Goal: Ask a question

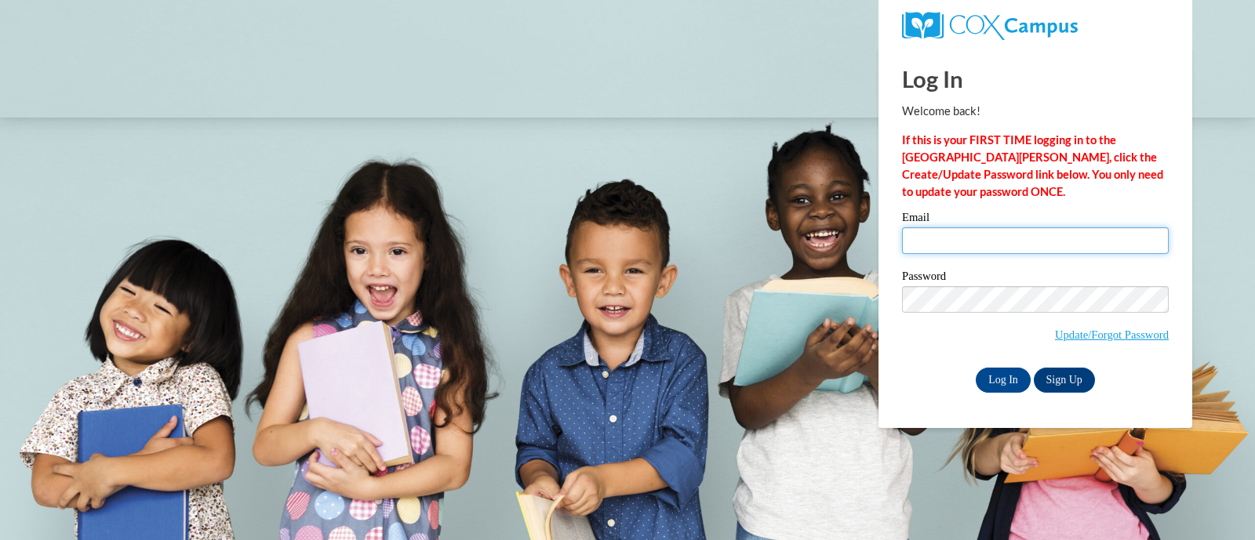
type input "[EMAIL_ADDRESS][DOMAIN_NAME]"
click at [994, 229] on input "[EMAIL_ADDRESS][DOMAIN_NAME]" at bounding box center [1035, 240] width 267 height 27
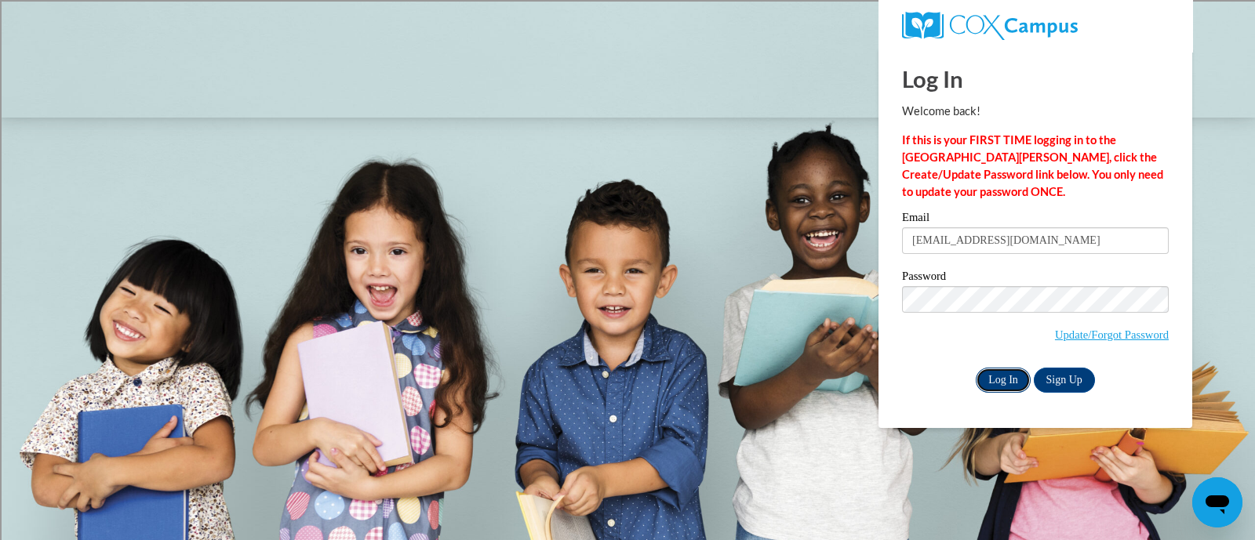
click at [1002, 378] on input "Log In" at bounding box center [1003, 380] width 55 height 25
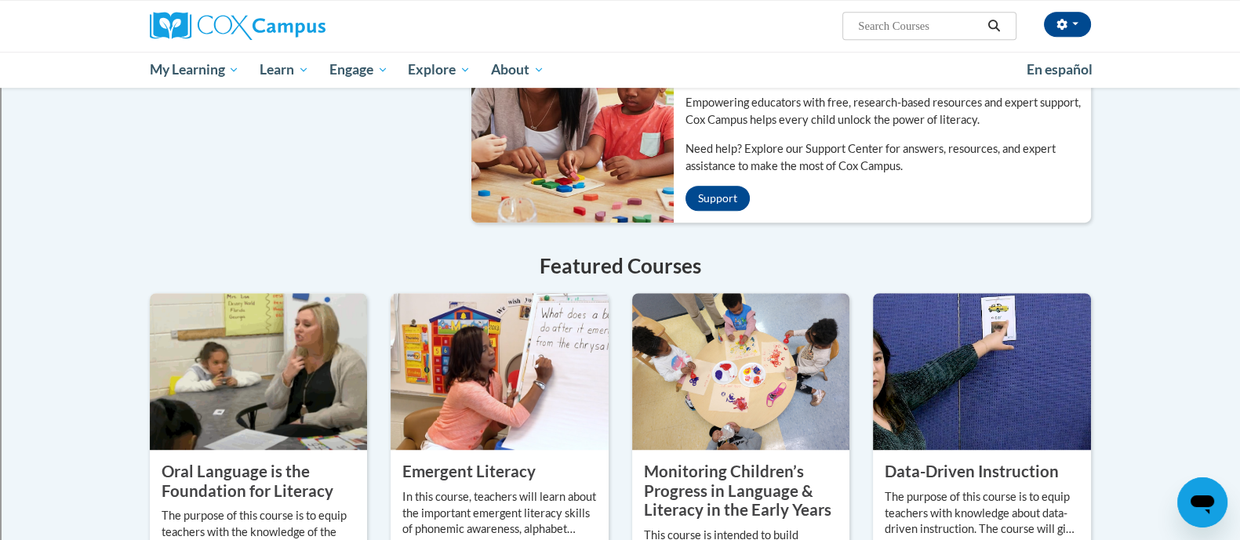
scroll to position [980, 0]
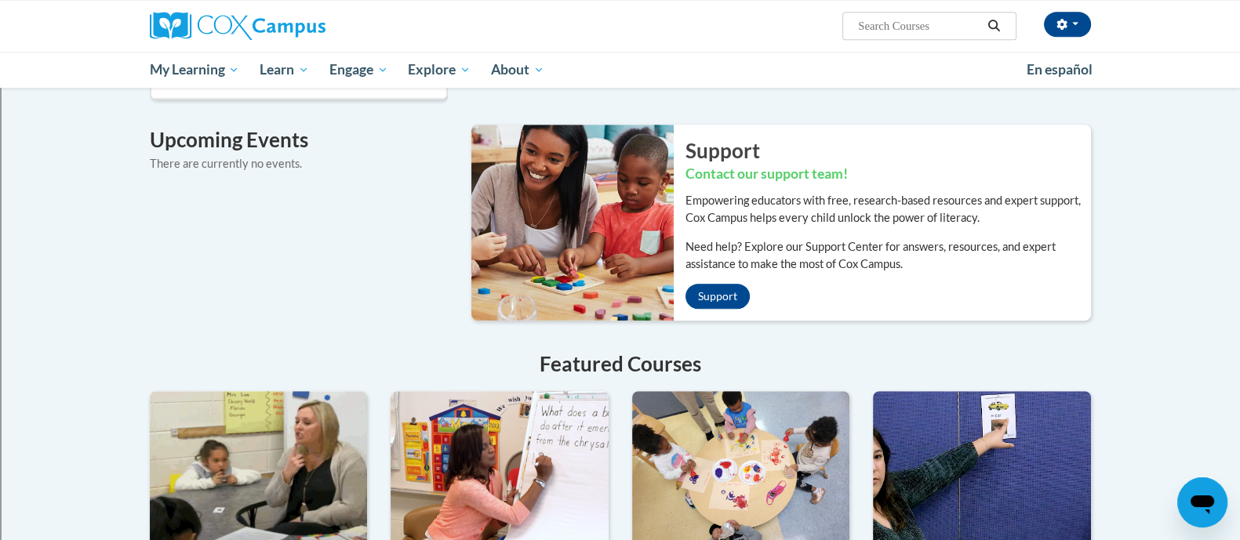
click at [1223, 516] on div "Open messaging window" at bounding box center [1202, 502] width 47 height 47
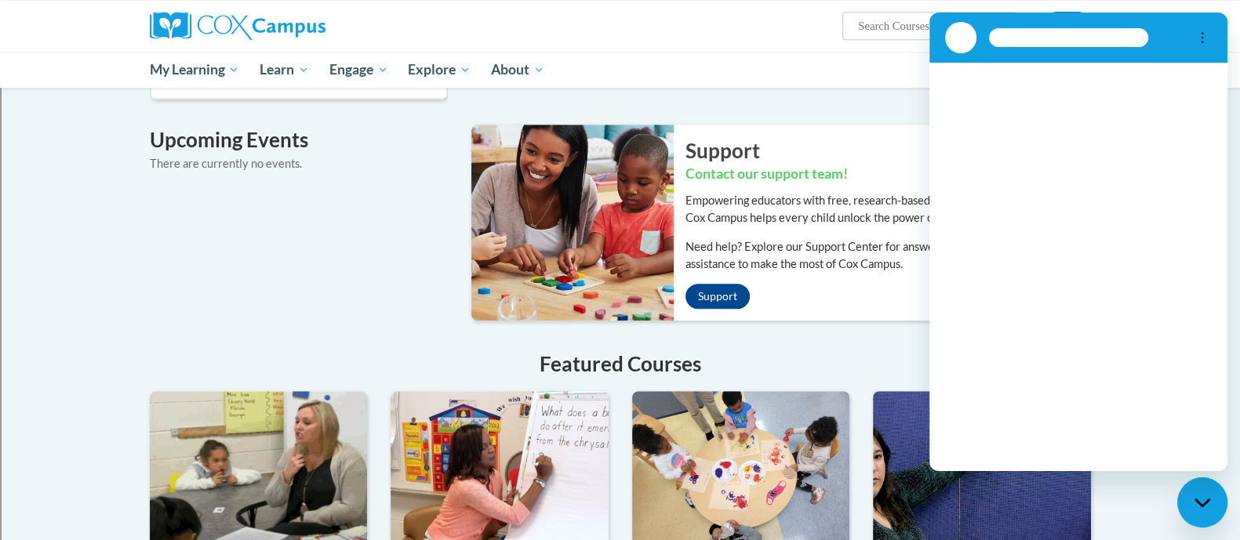
scroll to position [0, 0]
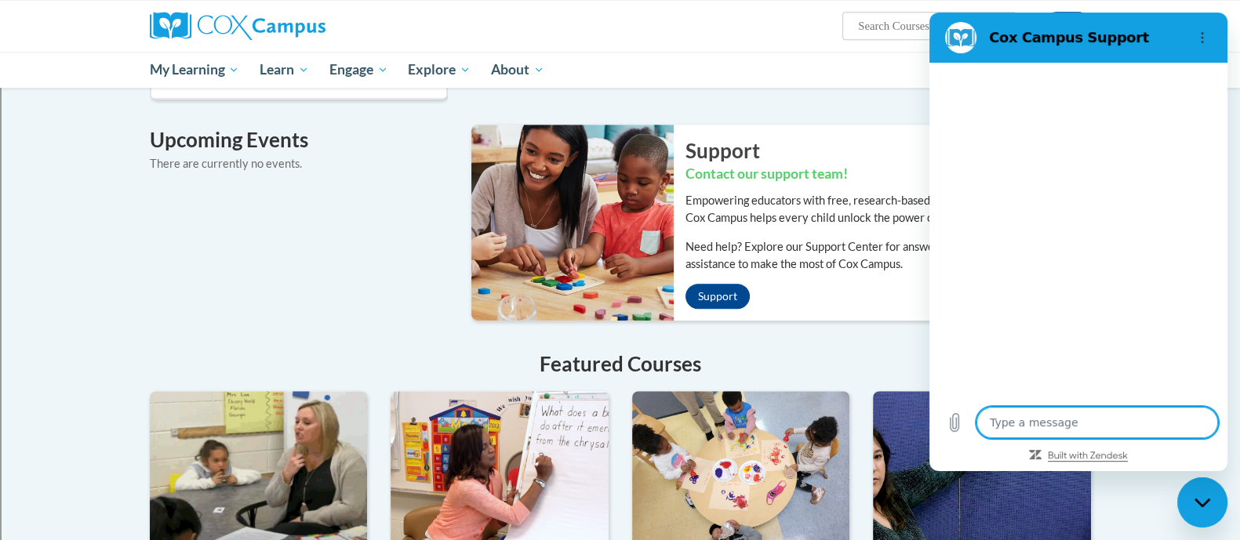
type textarea "x"
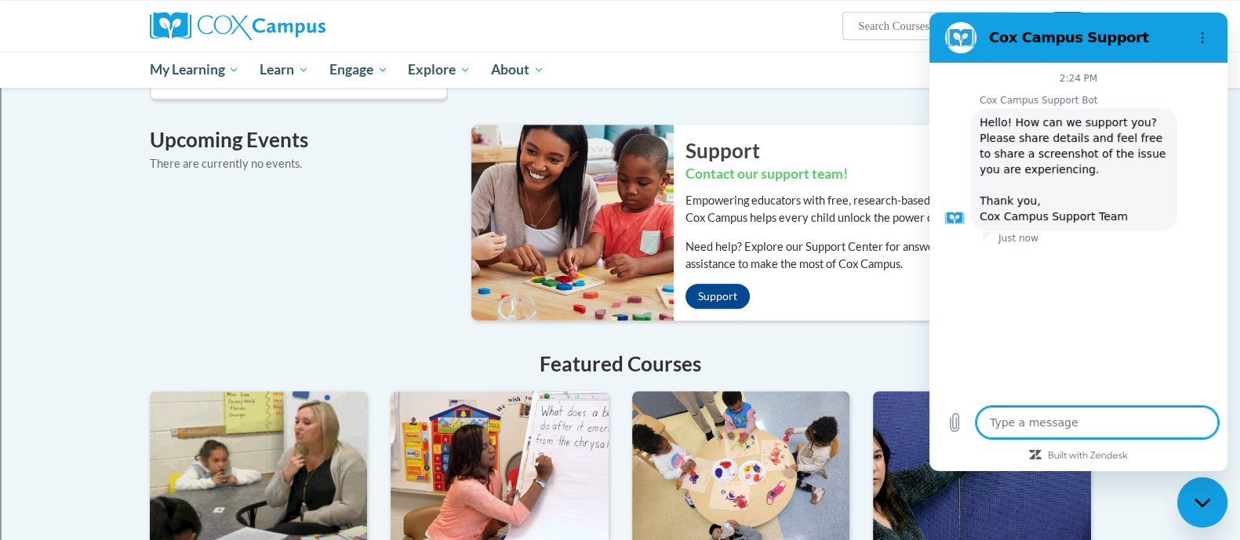
type textarea "H"
type textarea "x"
type textarea "He"
type textarea "x"
type textarea "Hel"
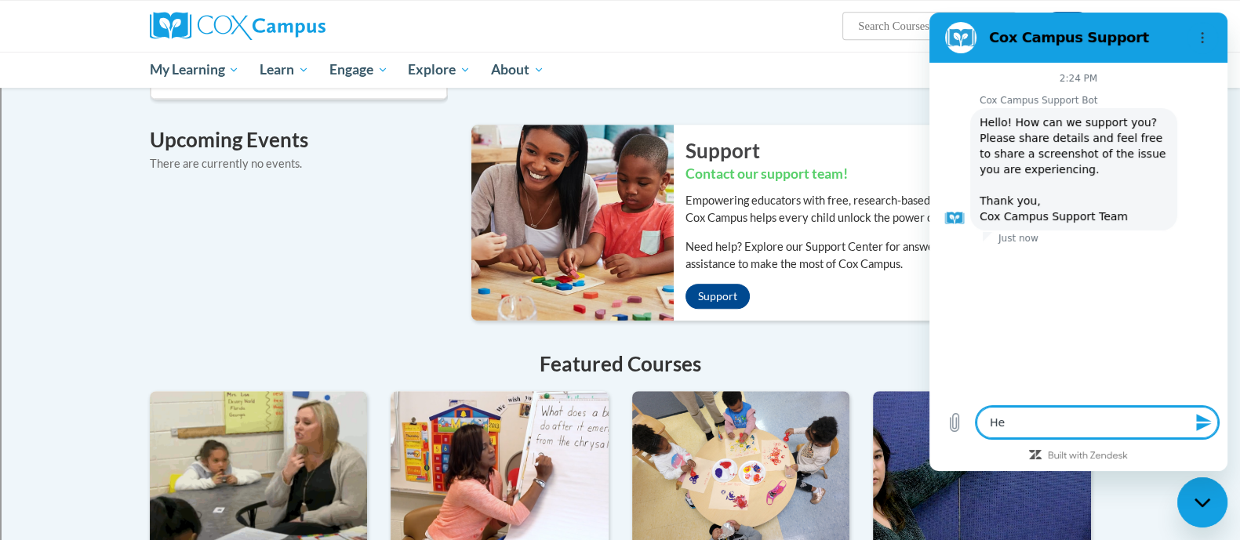
type textarea "x"
type textarea "Hell"
type textarea "x"
type textarea "Hello"
type textarea "x"
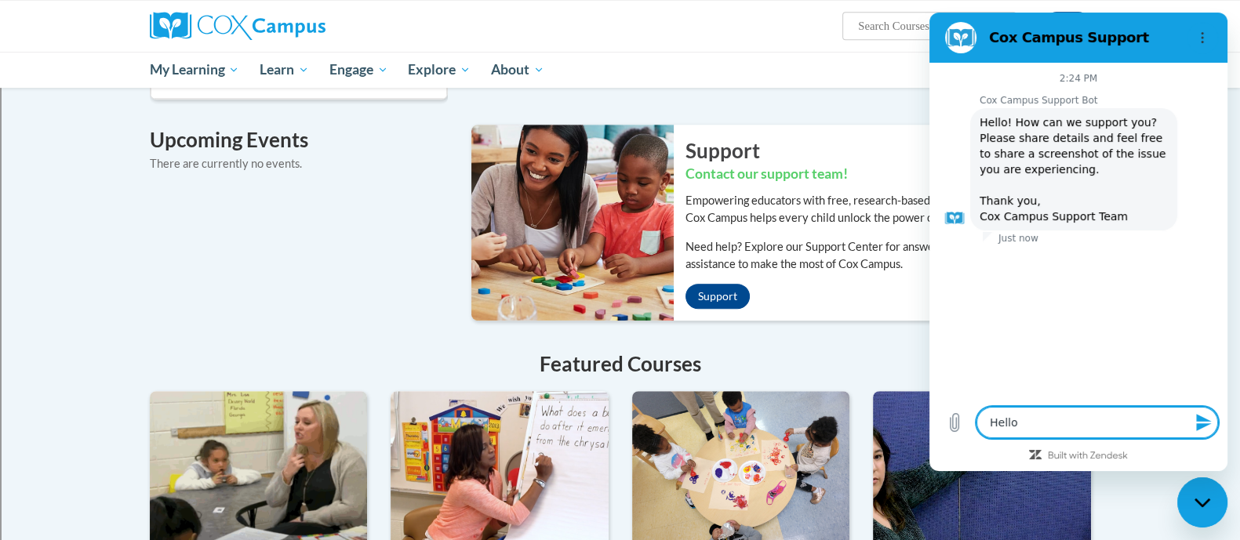
type textarea "Hello,"
type textarea "x"
type textarea "W"
type textarea "x"
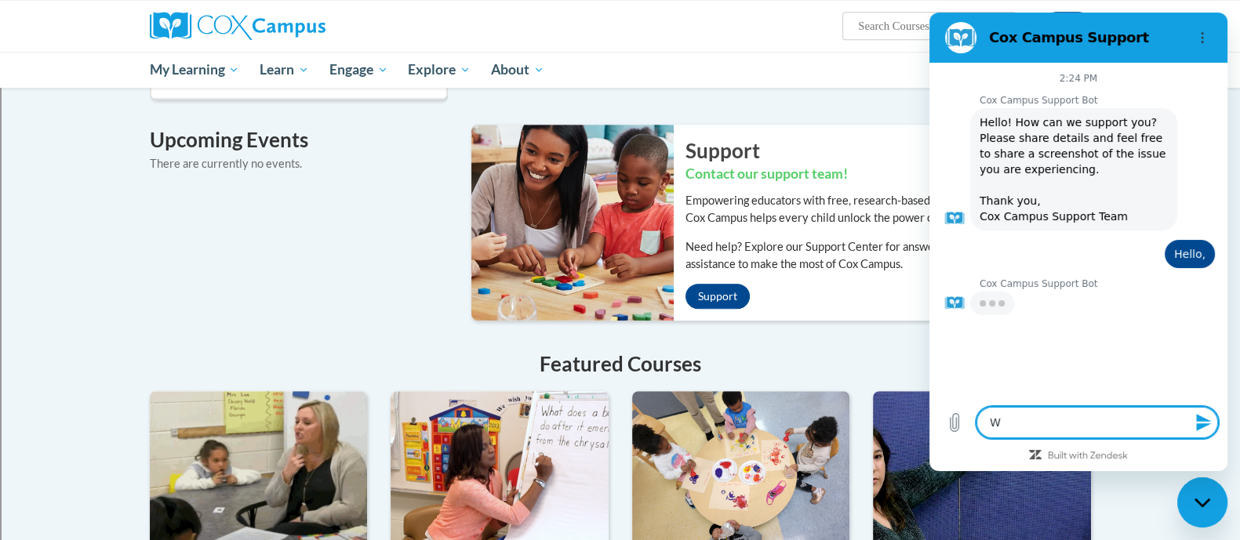
type textarea "x"
type textarea "A"
type textarea "x"
type textarea "Ar"
type textarea "x"
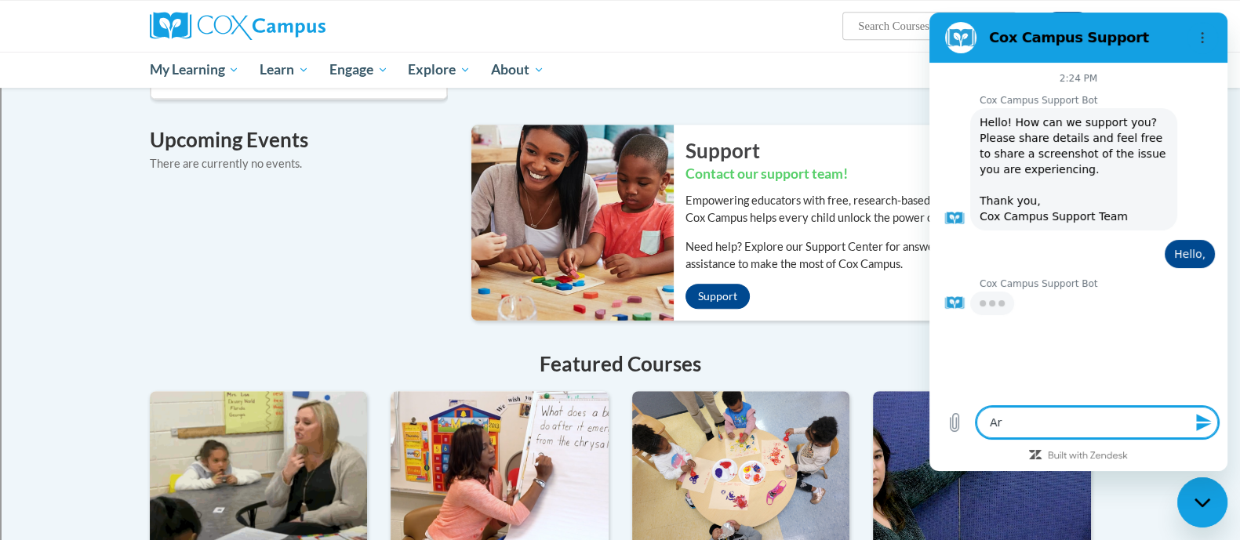
type textarea "Are"
type textarea "x"
type textarea "Are"
type textarea "x"
type textarea "Are t"
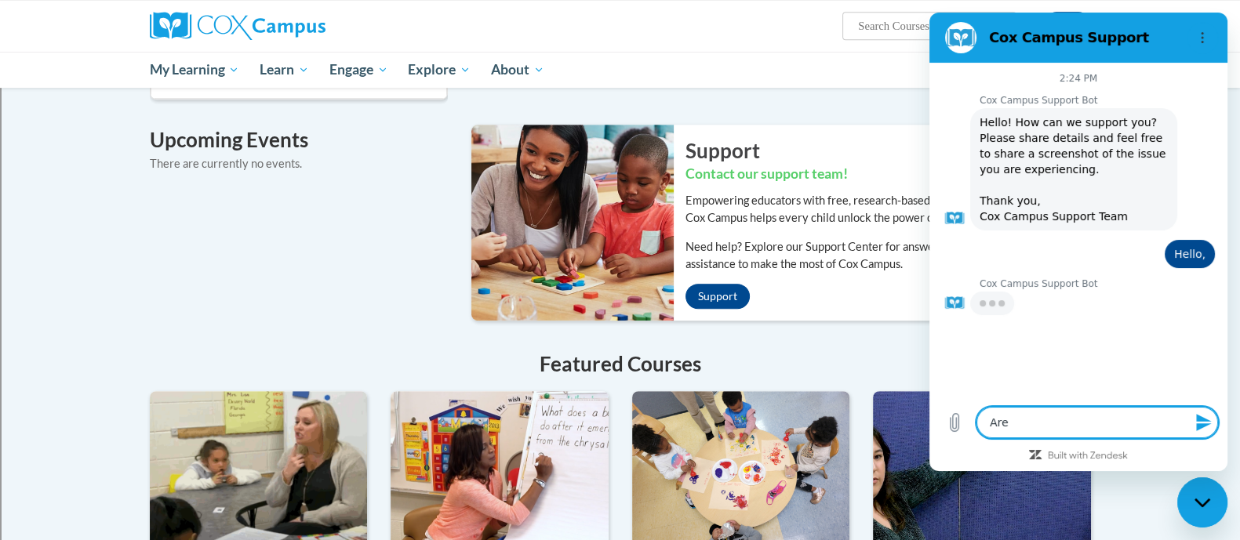
type textarea "x"
type textarea "Are th"
type textarea "x"
type textarea "Are the"
type textarea "x"
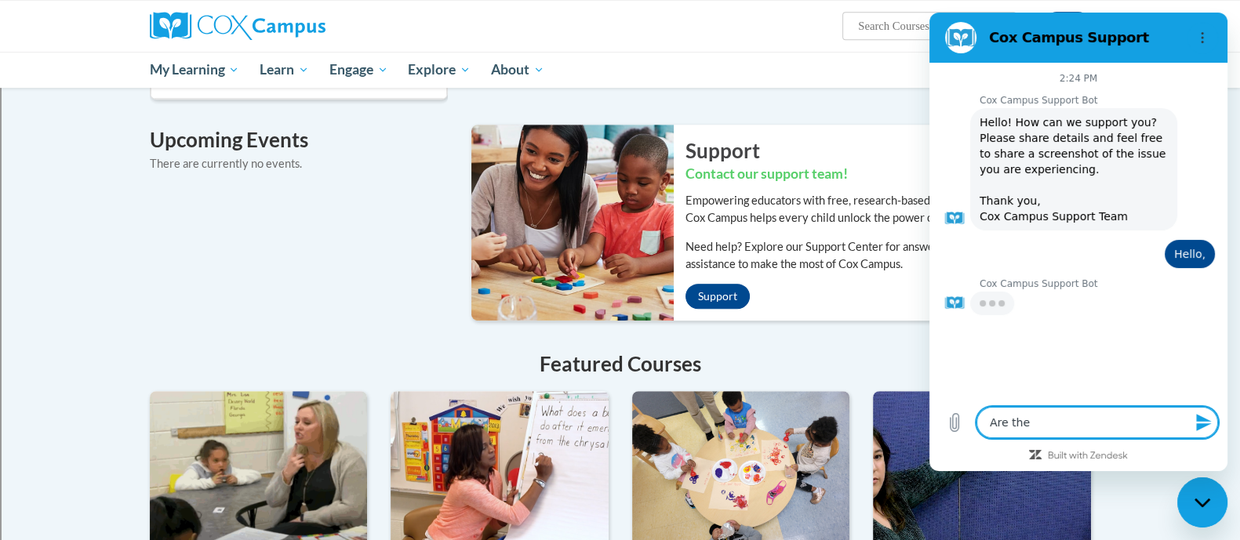
type textarea "Are ther"
type textarea "x"
type textarea "Are ther e"
type textarea "x"
type textarea "Are ther ea"
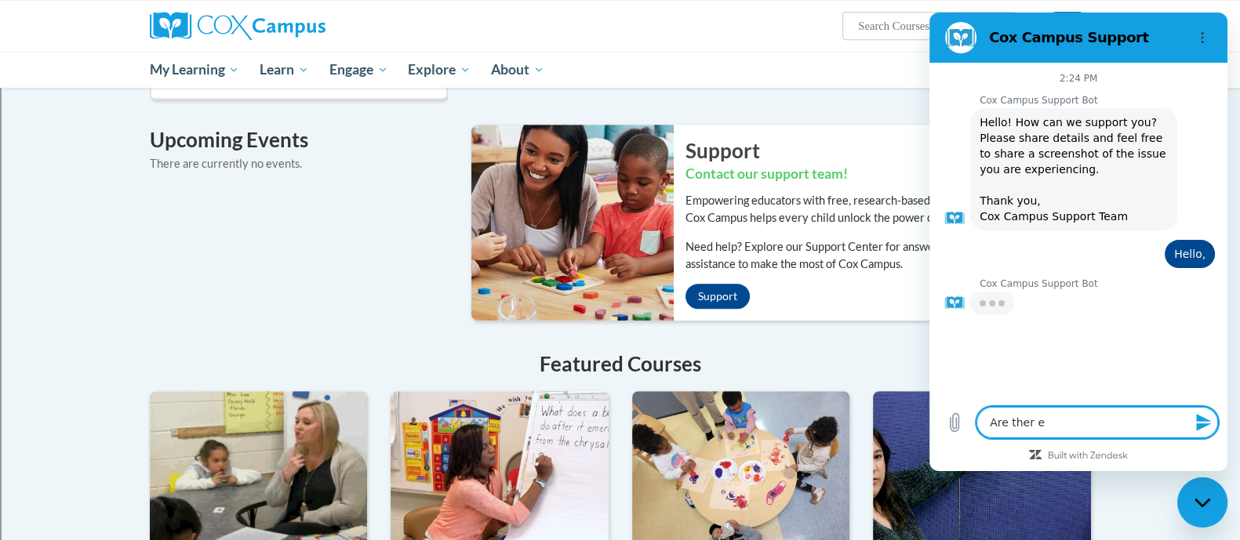
type textarea "x"
type textarea "Are ther ean"
type textarea "x"
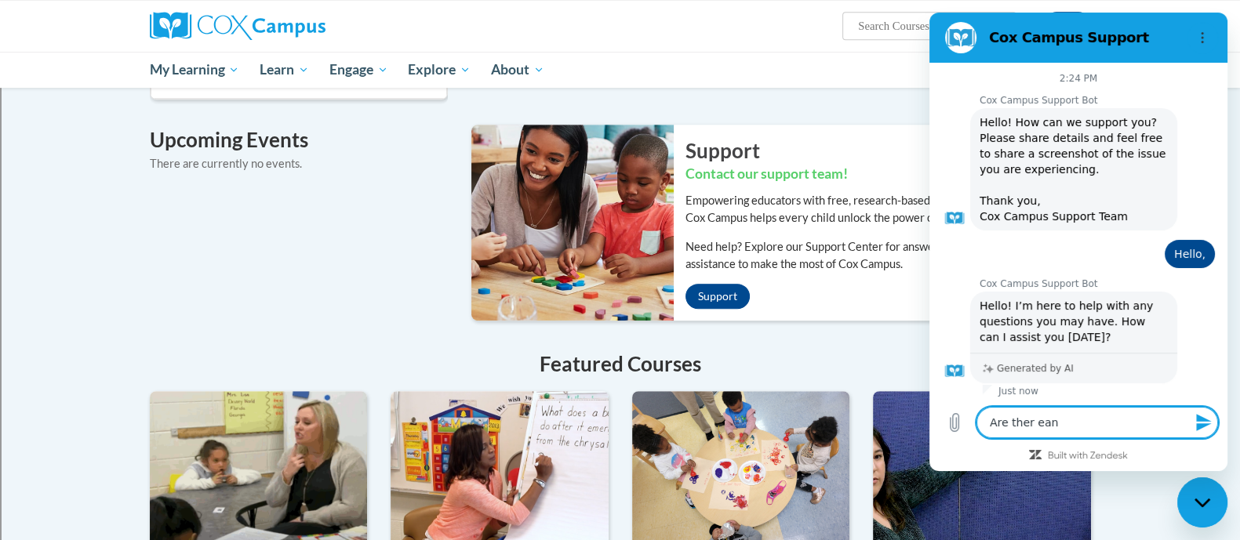
type textarea "Are ther eany"
type textarea "x"
type textarea "Are ther eany"
type textarea "x"
type textarea "Are ther eany"
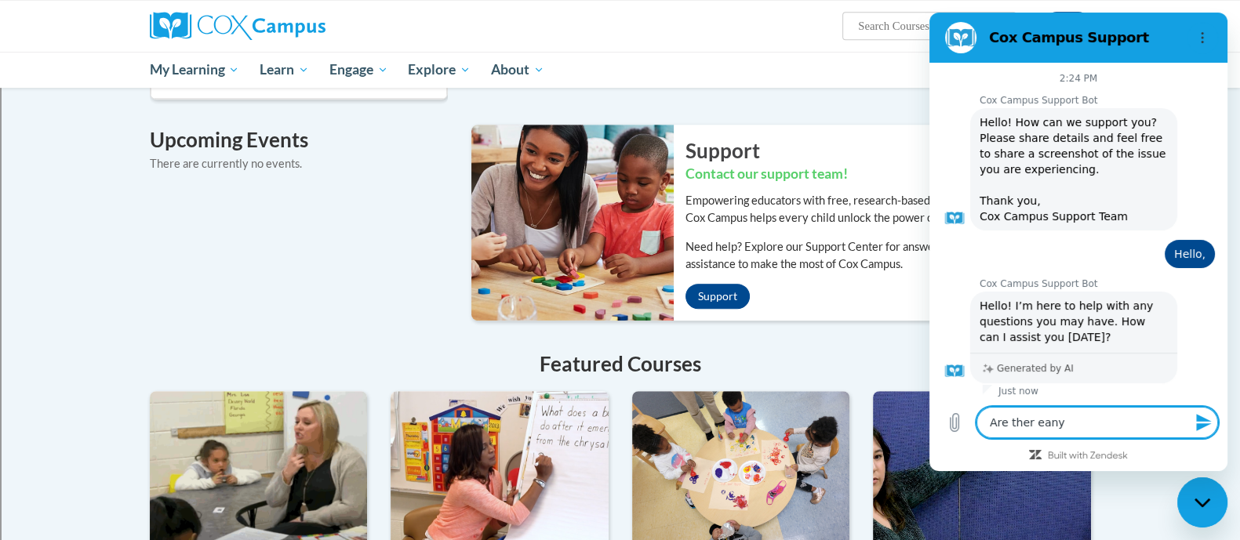
type textarea "x"
type textarea "Are ther ean"
type textarea "x"
type textarea "Are ther ea"
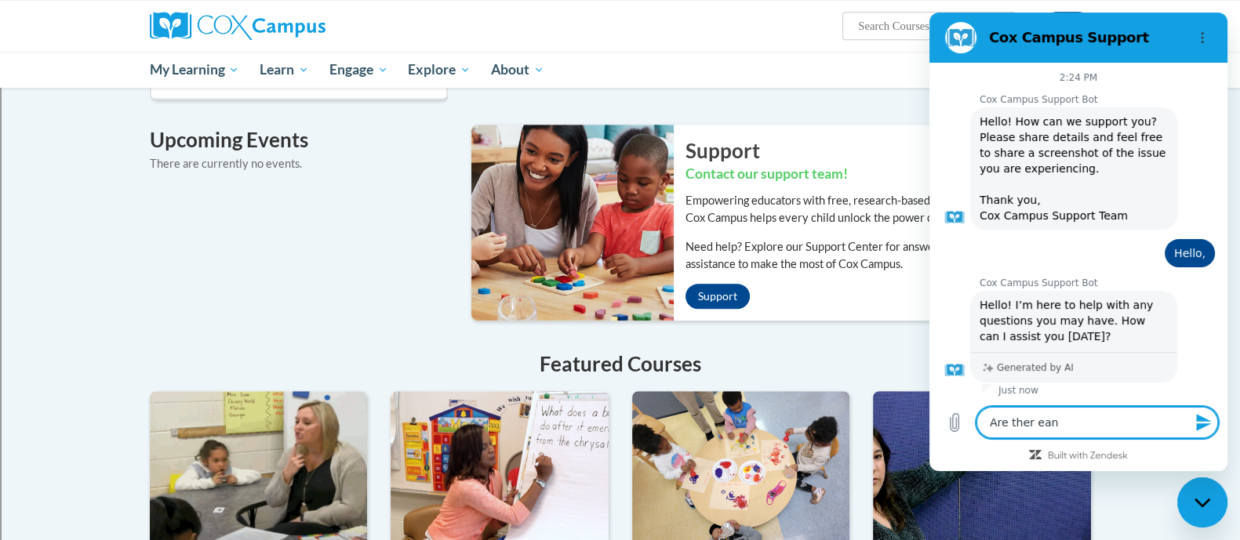
type textarea "x"
type textarea "Are ther e"
type textarea "x"
type textarea "Are ther"
type textarea "x"
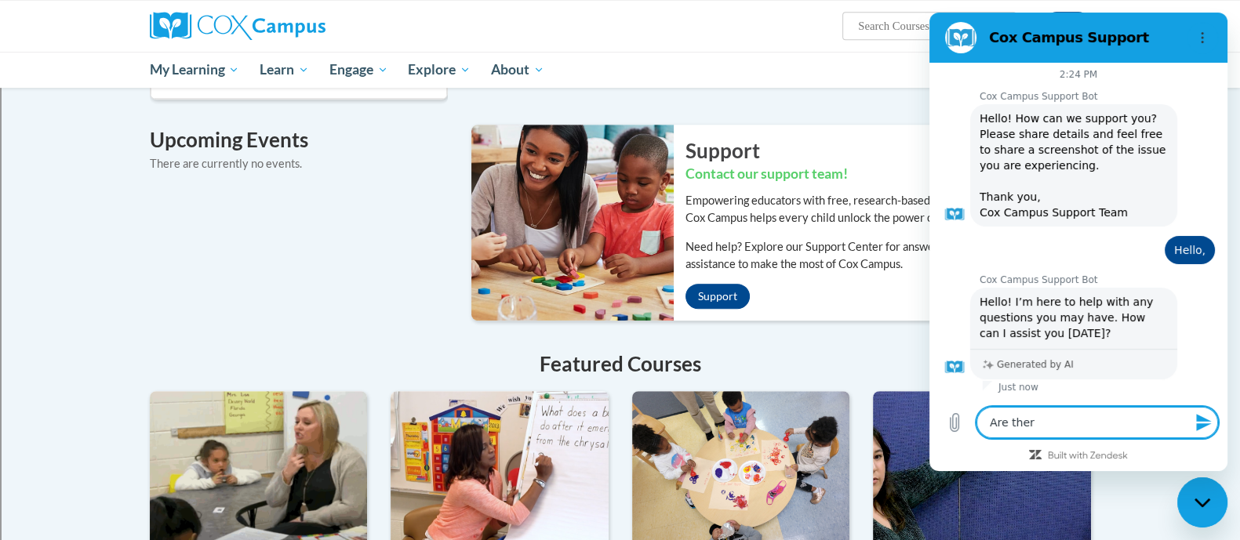
type textarea "Are ther e"
type textarea "x"
type textarea "Are ther e"
type textarea "x"
type textarea "Are ther e a"
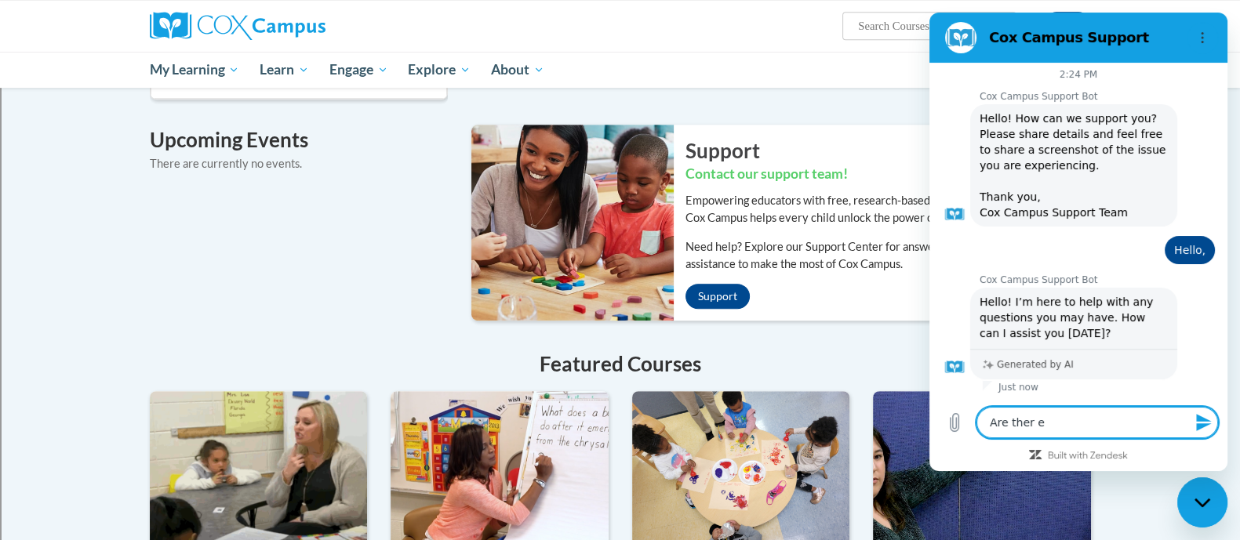
type textarea "x"
type textarea "Are ther e"
type textarea "x"
type textarea "Are ther e"
type textarea "x"
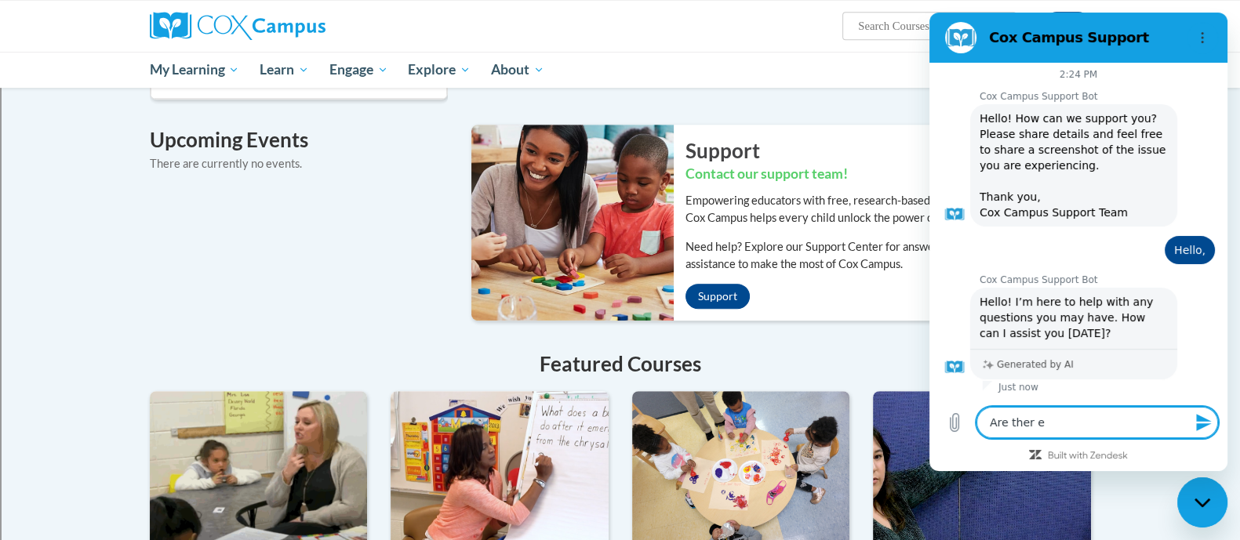
type textarea "Are ther"
type textarea "x"
type textarea "Are ther"
type textarea "x"
type textarea "Are there"
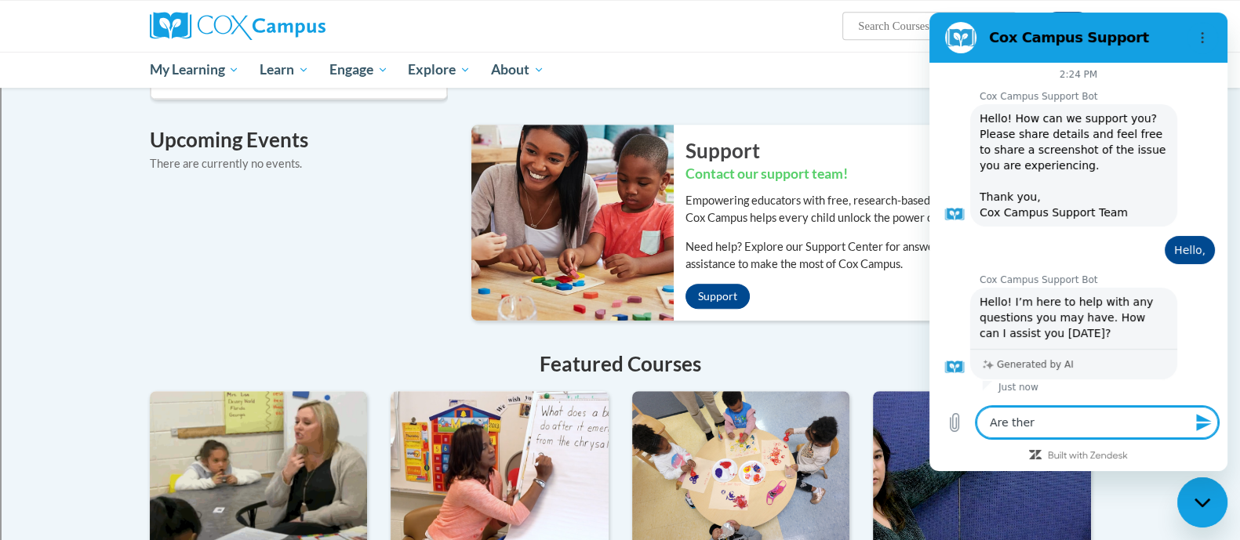
type textarea "x"
type textarea "Are there"
type textarea "x"
type textarea "Are there a"
type textarea "x"
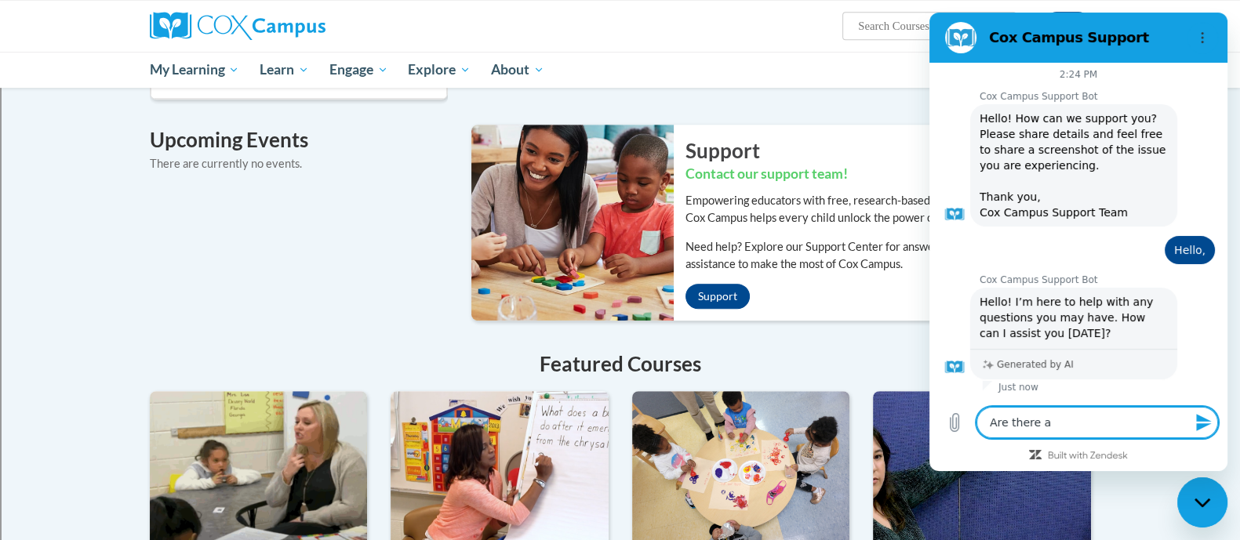
type textarea "Are there an"
type textarea "x"
type textarea "Are there any"
type textarea "x"
type textarea "Are there any"
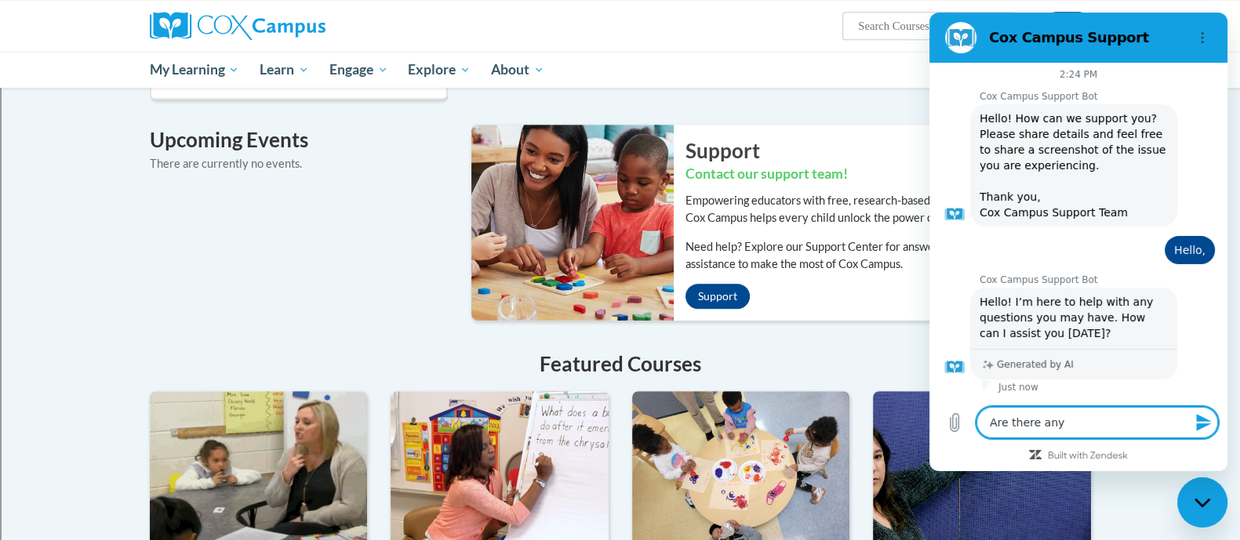
type textarea "x"
type textarea "Are there any p"
type textarea "x"
type textarea "Are there any pl"
type textarea "x"
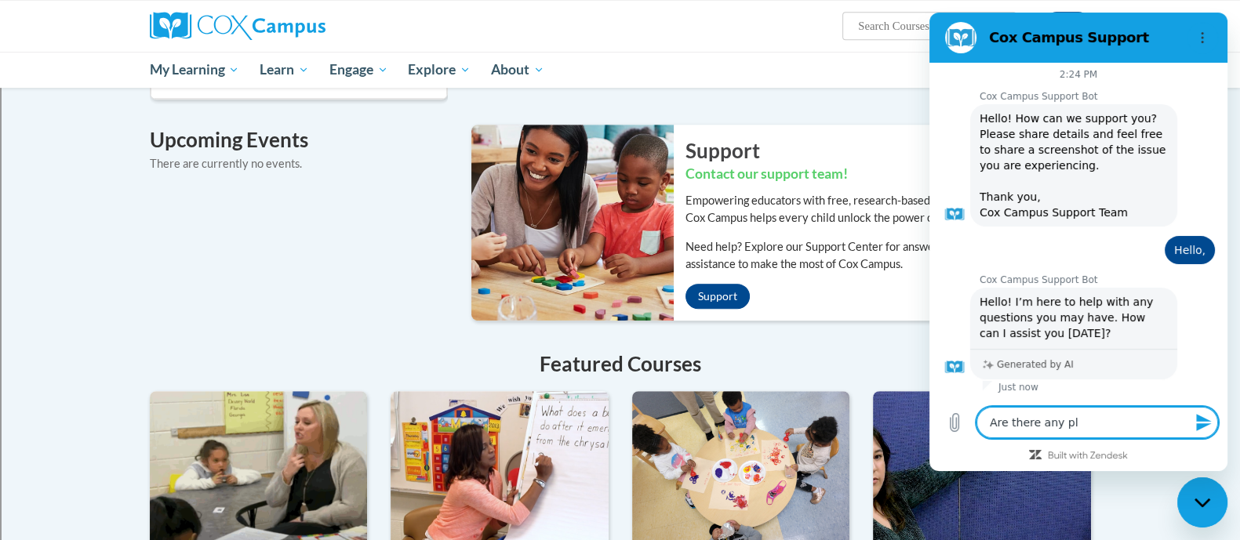
type textarea "Are there any pla"
type textarea "x"
type textarea "Are there any plan"
type textarea "x"
type textarea "Are there any plann"
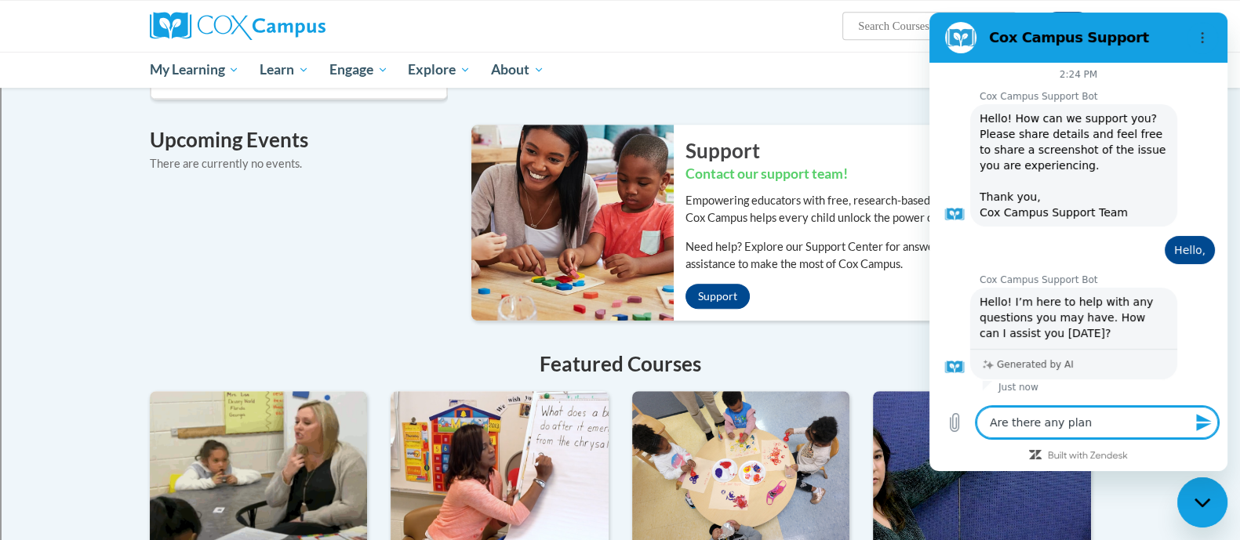
type textarea "x"
type textarea "Are there any planne"
type textarea "x"
type textarea "Are there any planned"
type textarea "x"
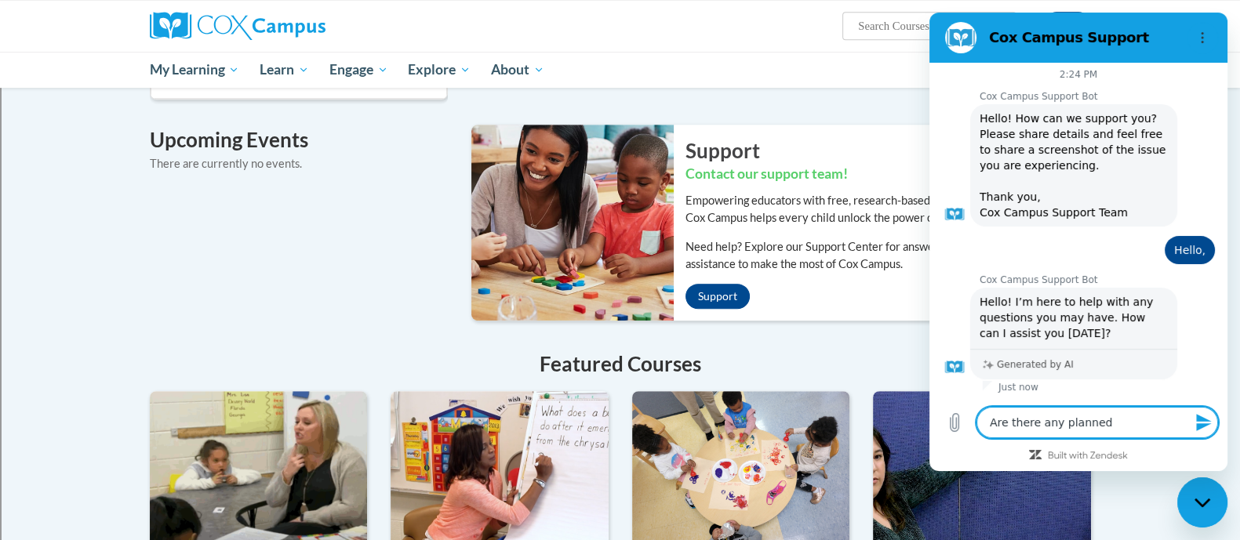
type textarea "Are there any planned"
type textarea "x"
type textarea "Are there any planned u"
type textarea "x"
type textarea "Are there any planned up"
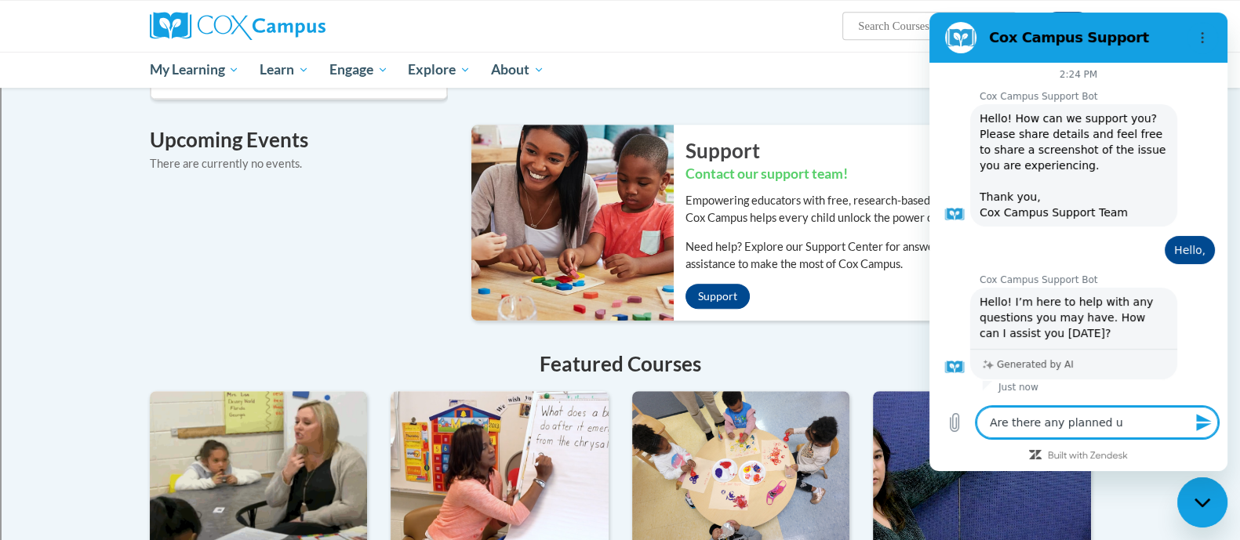
type textarea "x"
type textarea "Are there any planned upd"
type textarea "x"
type textarea "Are there any planned upda"
type textarea "x"
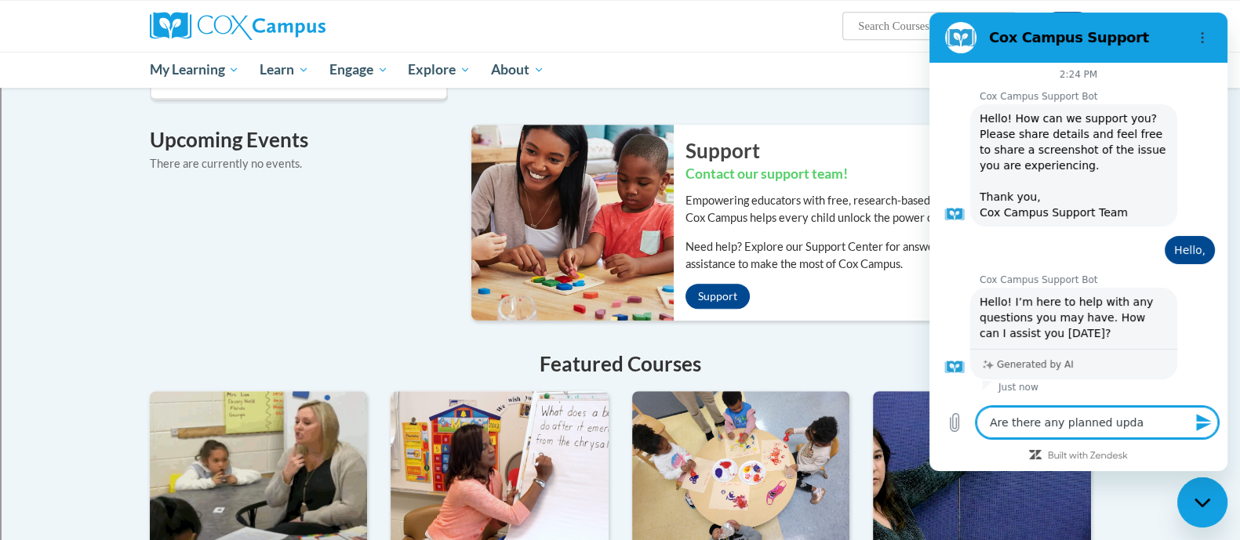
type textarea "Are there any planned updat"
type textarea "x"
type textarea "Are there any planned update"
type textarea "x"
type textarea "Are there any planned updates"
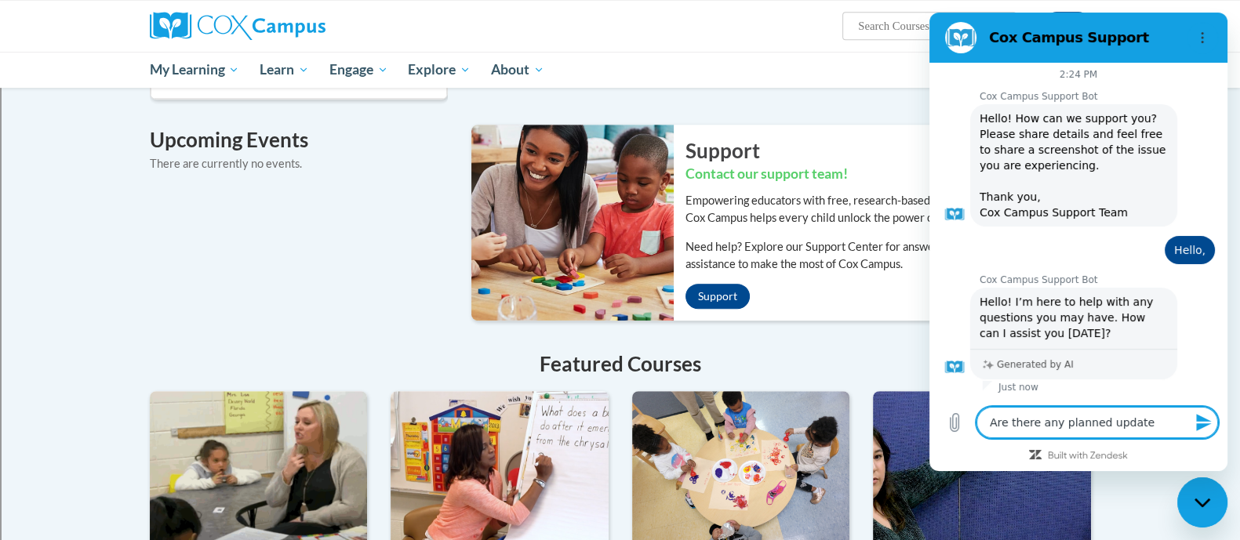
type textarea "x"
type textarea "Are there any planned updates"
type textarea "x"
type textarea "Are there any planned updates t"
type textarea "x"
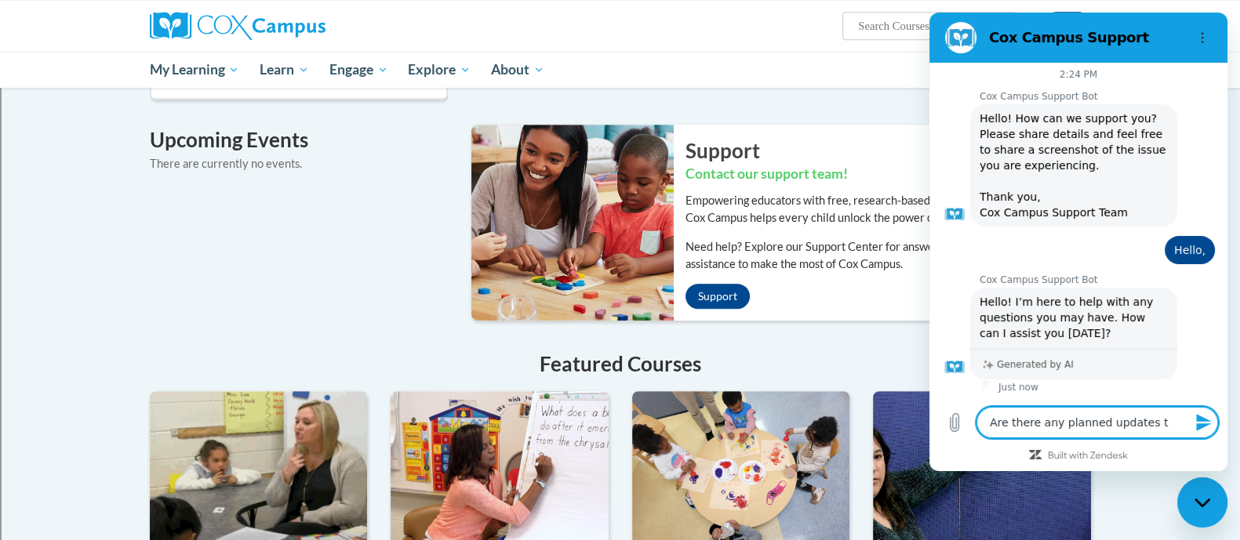
type textarea "Are there any planned updates th"
type textarea "x"
type textarea "Are there any planned updates tha"
type textarea "x"
type textarea "Are there any planned updates that"
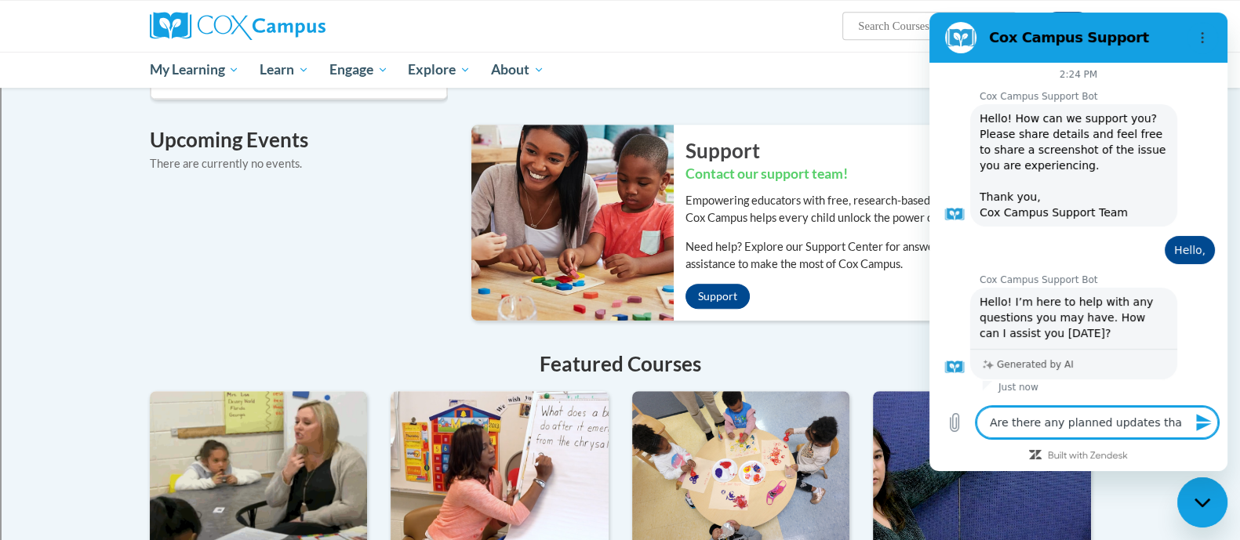
type textarea "x"
type textarea "Are there any planned updates that"
type textarea "x"
type textarea "Are there any planned updates that w"
type textarea "x"
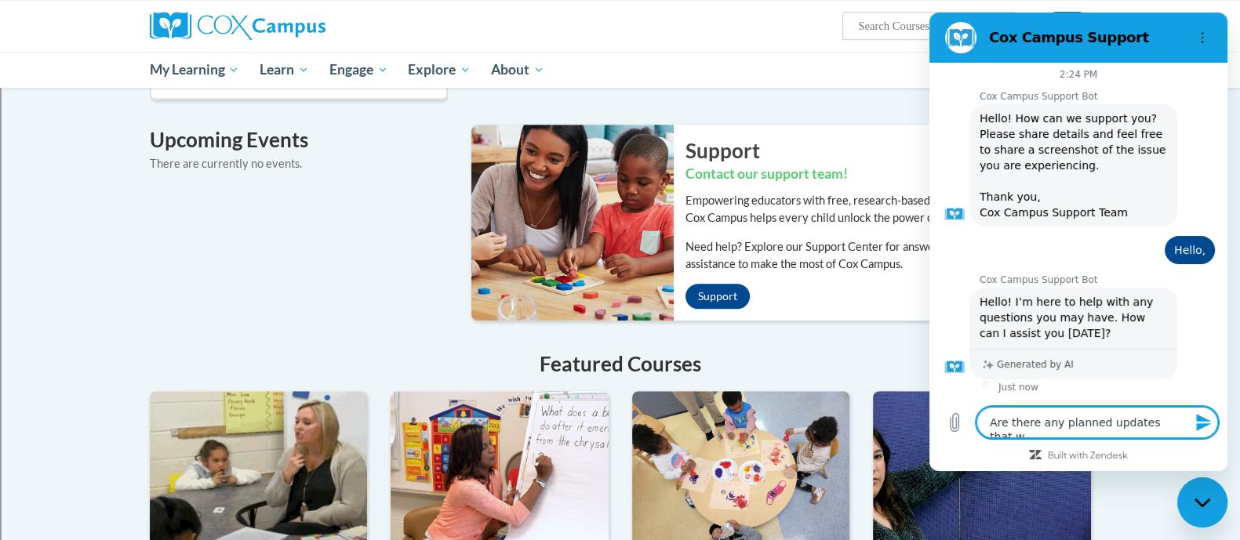
type textarea "Are there any planned updates that wo"
type textarea "x"
type textarea "Are there any planned updates that wou"
type textarea "x"
type textarea "Are there any planned updates that woul"
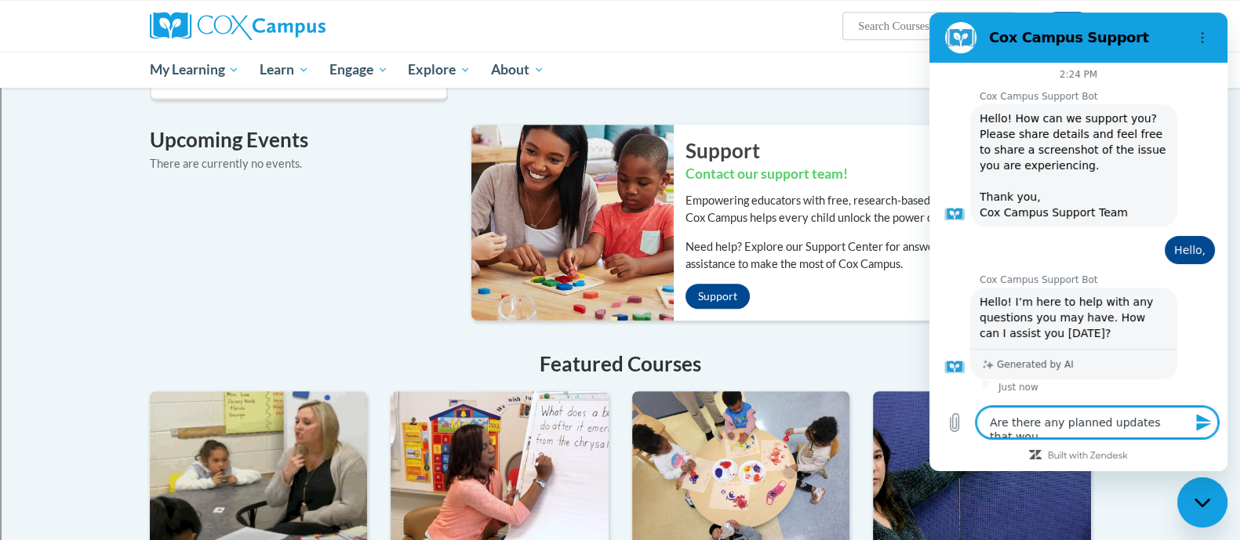
type textarea "x"
type textarea "Are there any planned updates that would"
type textarea "x"
type textarea "Are there any planned updates that would"
type textarea "x"
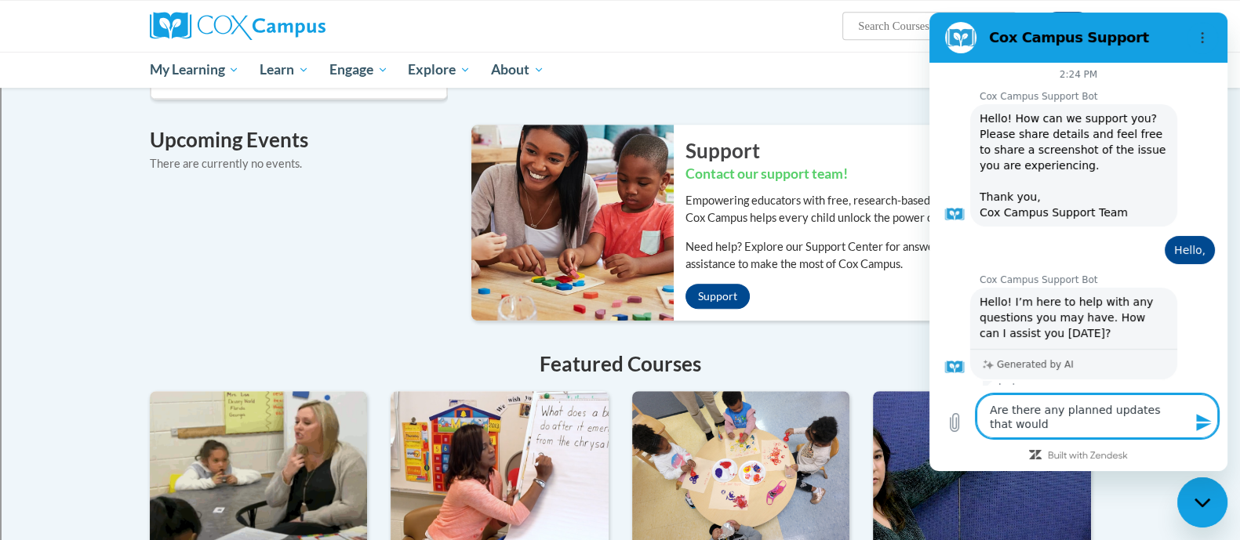
type textarea "Are there any planned updates that would r"
type textarea "x"
type textarea "Are there any planned updates that would"
type textarea "x"
type textarea "Are there any planned updates that would e"
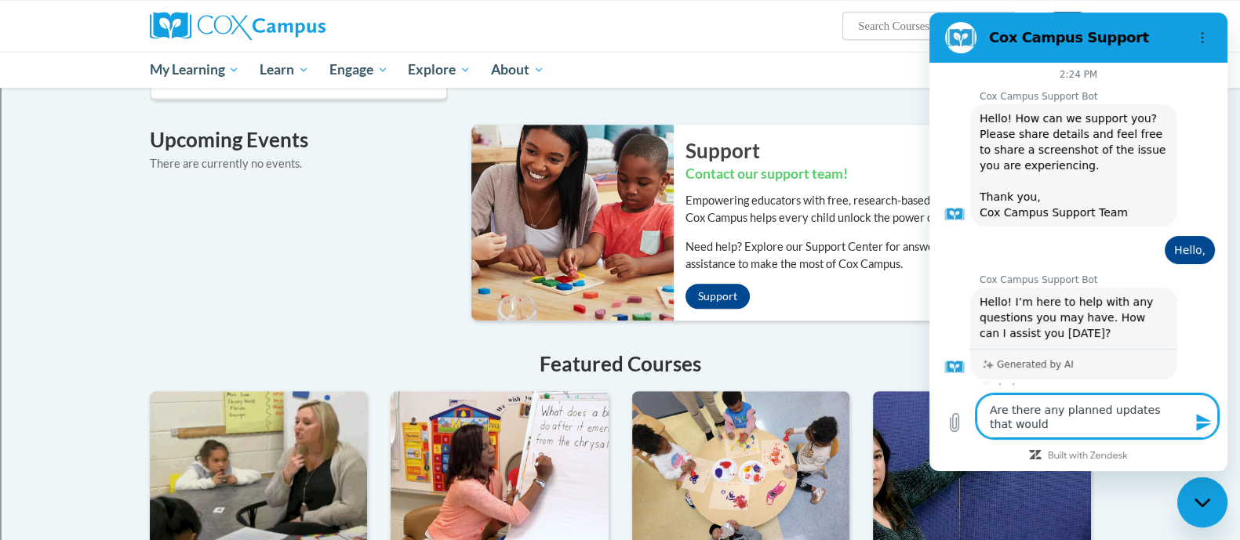
type textarea "x"
type textarea "Are there any planned updates that would ef"
type textarea "x"
type textarea "Are there any planned updates that would eff"
type textarea "x"
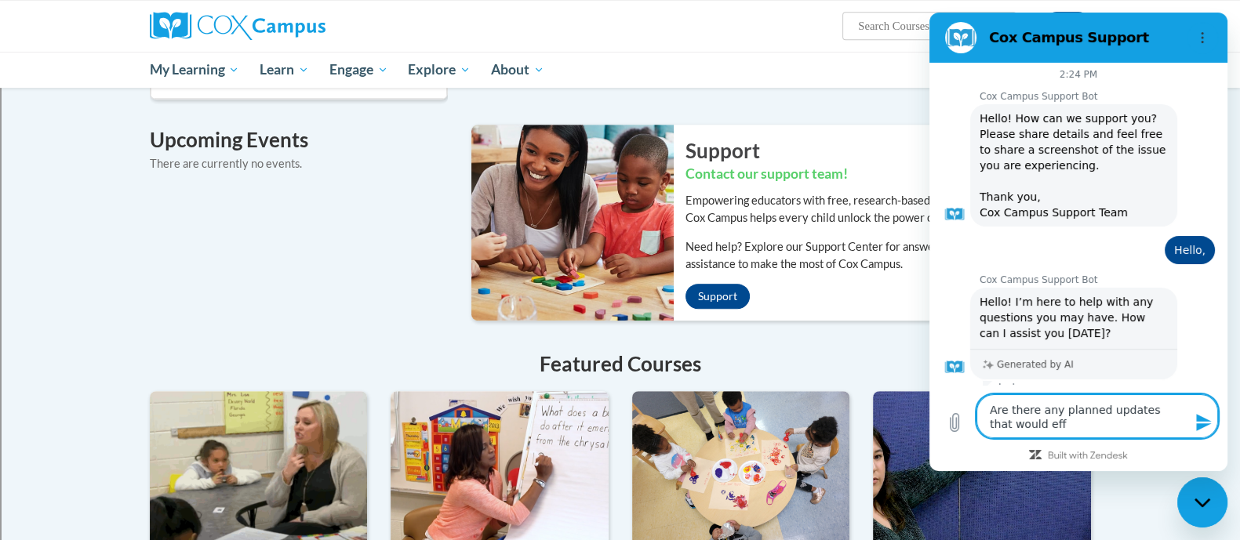
type textarea "Are there any planned updates that would effe"
type textarea "x"
type textarea "Are there any planned updates that would effec"
type textarea "x"
type textarea "Are there any planned updates that would effect"
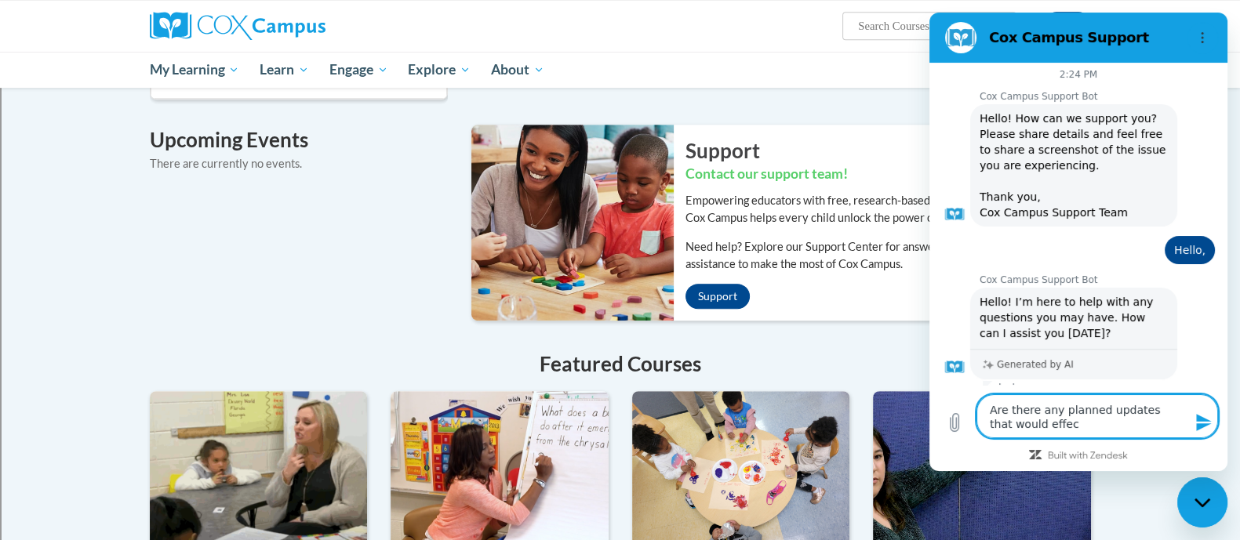
type textarea "x"
type textarea "Are there any planned updates that would effect"
type textarea "x"
type textarea "Are there any planned updates that would effect p"
type textarea "x"
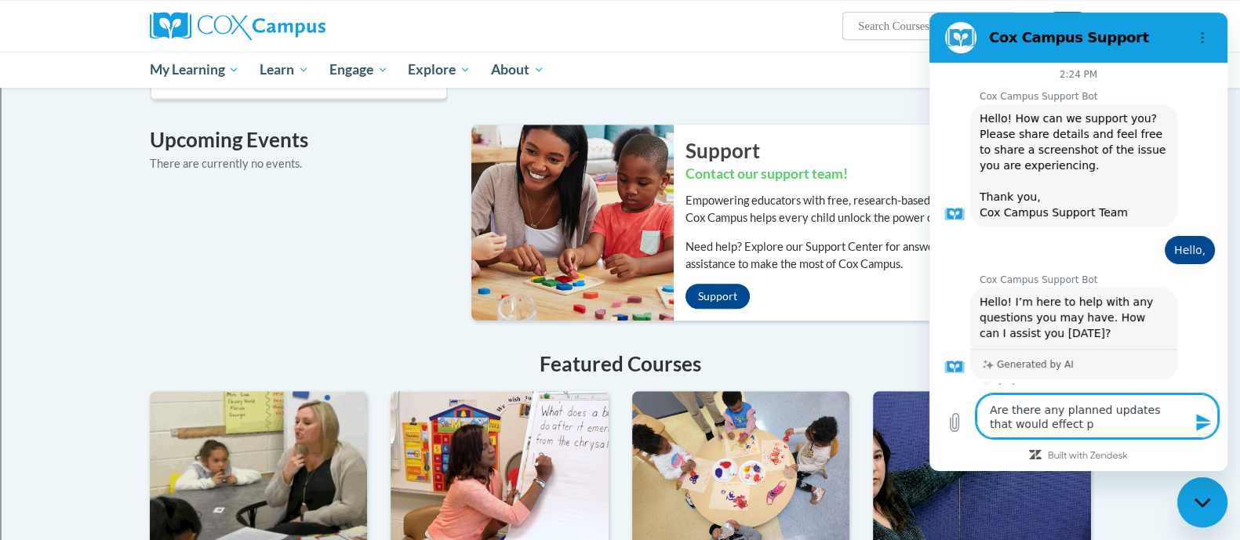
type textarea "Are there any planned updates that would effect pa"
type textarea "x"
type textarea "Are there any planned updates that would effect par"
type textarea "x"
type textarea "Are there any planned updates that would effect part"
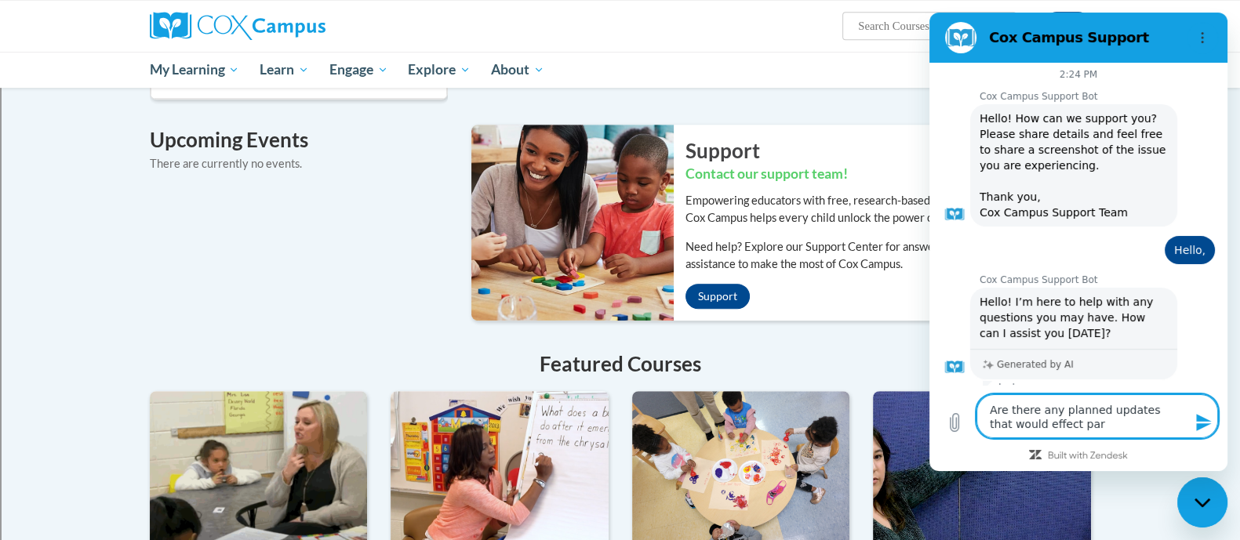
type textarea "x"
type textarea "Are there any planned updates that would effect parti"
type textarea "x"
type textarea "Are there any planned updates that would effect partic"
type textarea "x"
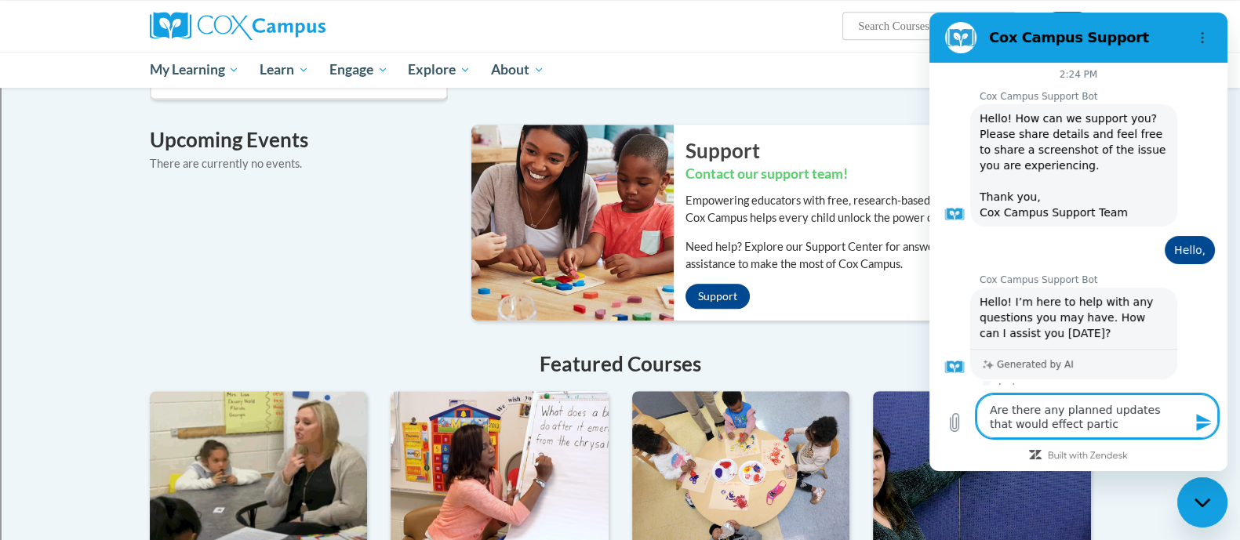
type textarea "Are there any planned updates that would effect partici"
type textarea "x"
type textarea "Are there any planned updates that would effect particip"
type textarea "x"
type textarea "Are there any planned updates that would effect participa"
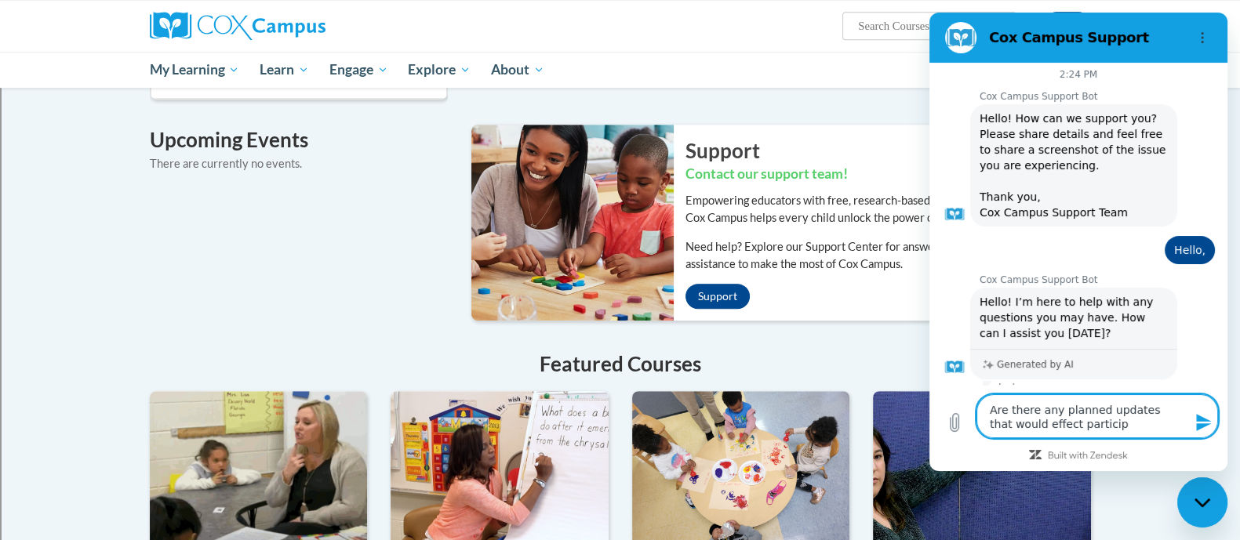
type textarea "x"
type textarea "Are there any planned updates that would effect participat"
type textarea "x"
type textarea "Are there any planned updates that would effect participate"
type textarea "x"
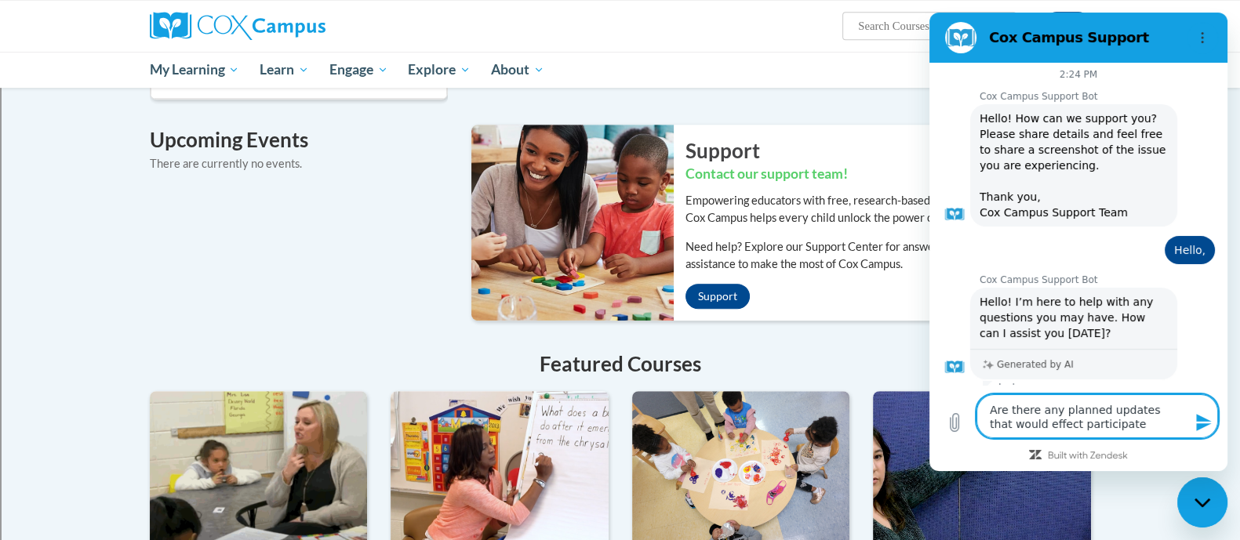
type textarea "Are there any planned updates that would effect participate"
type textarea "x"
type textarea "Are there any planned updates that would effect participate"
type textarea "x"
type textarea "Are there any planned updates that would effect participat"
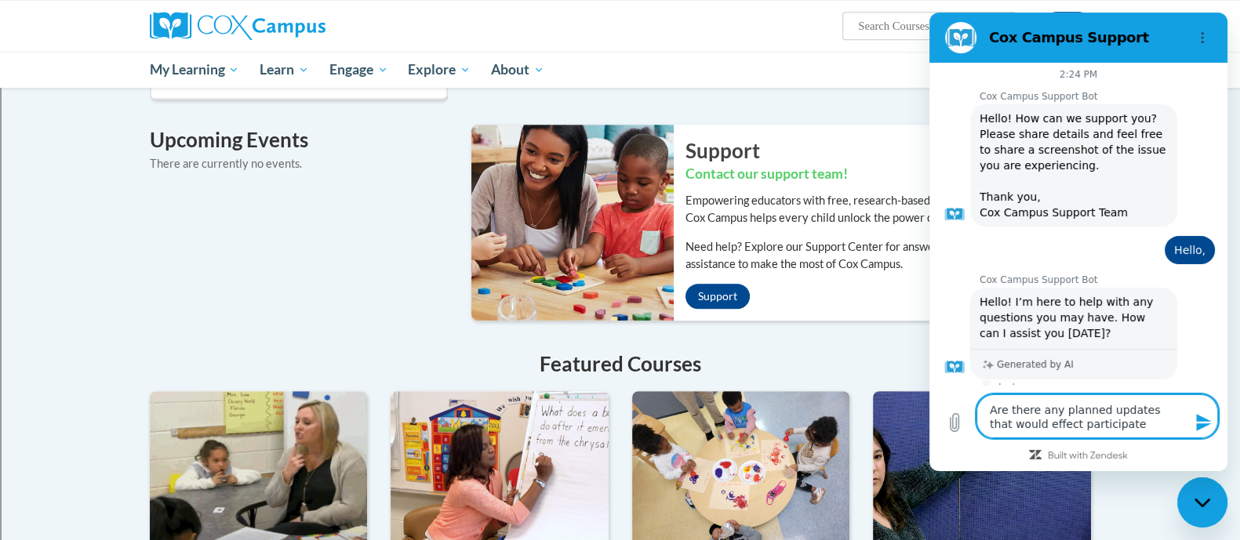
type textarea "x"
type textarea "Are there any planned updates that would effect participatn"
type textarea "x"
type textarea "Are there any planned updates that would effect participatnt"
type textarea "x"
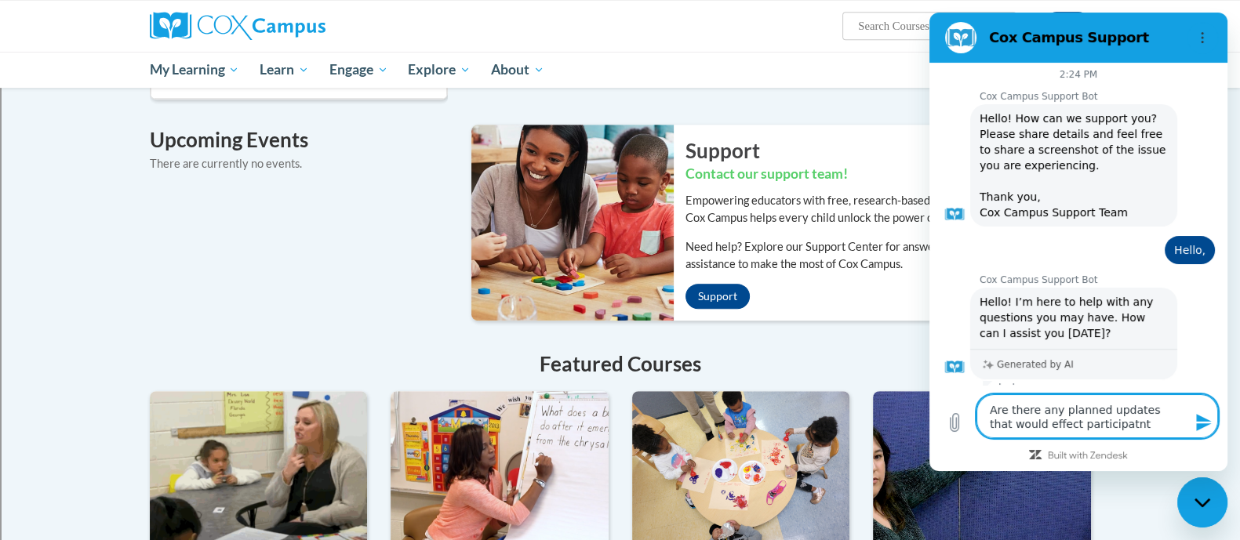
type textarea "Are there any planned updates that would effect participatnt"
type textarea "x"
type textarea "Are there any planned updates that would effect participatnt p"
type textarea "x"
type textarea "Are there any planned updates that would effect participatnt pa"
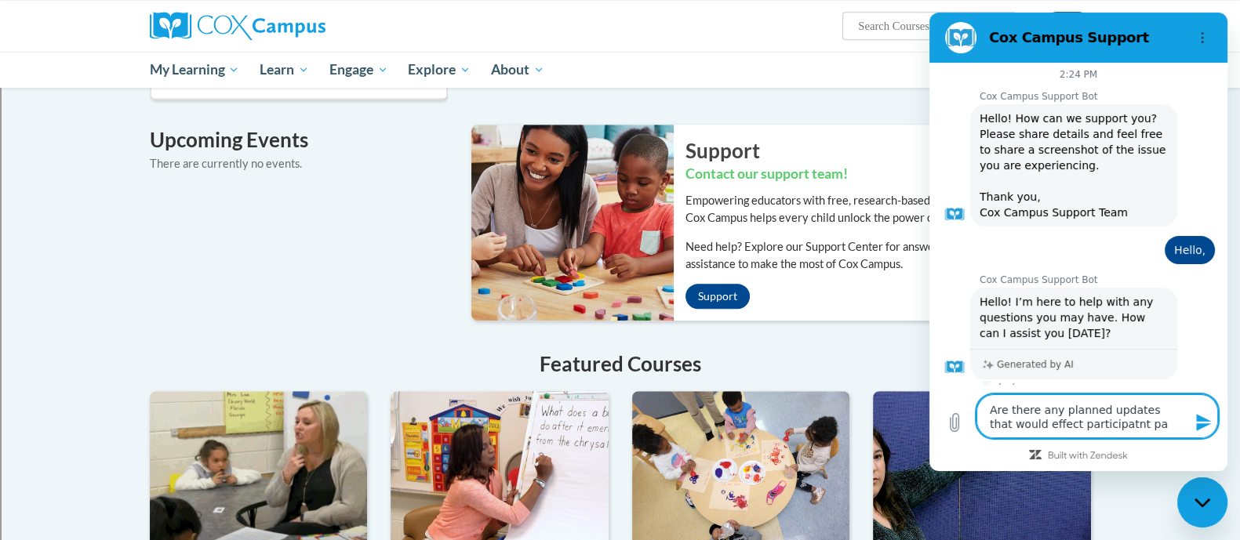
type textarea "x"
type textarea "Are there any planned updates that would effect participatnt par"
type textarea "x"
type textarea "Are there any planned updates that would effect participatnt part"
type textarea "x"
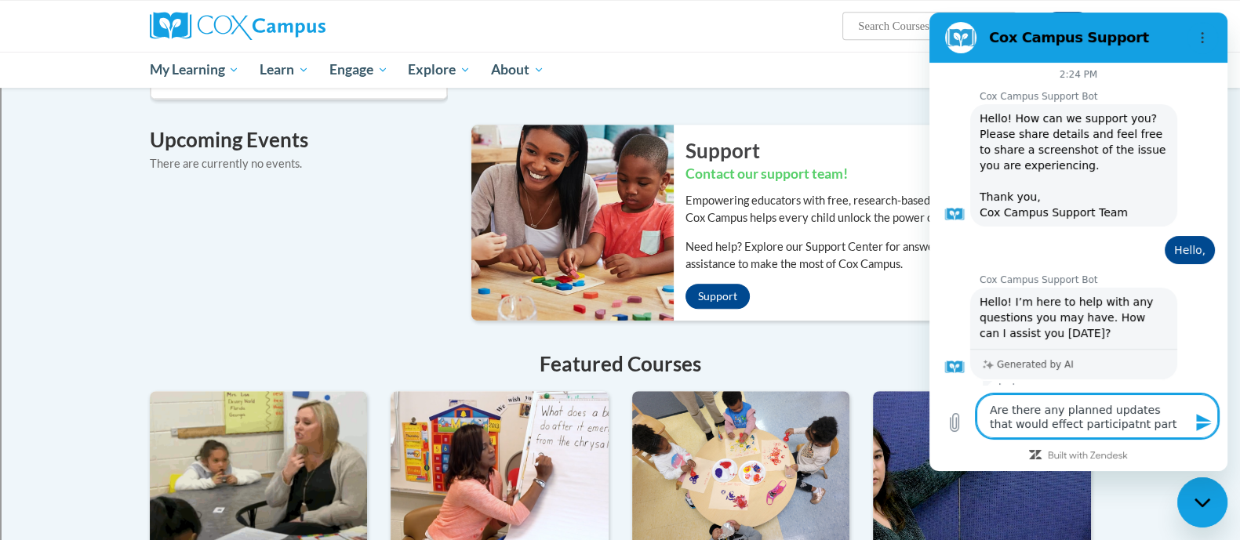
type textarea "Are there any planned updates that would effect participatnt parti"
type textarea "x"
type textarea "Are there any planned updates that would effect participatnt partic"
type textarea "x"
type textarea "Are there any planned updates that would effect participatnt partici"
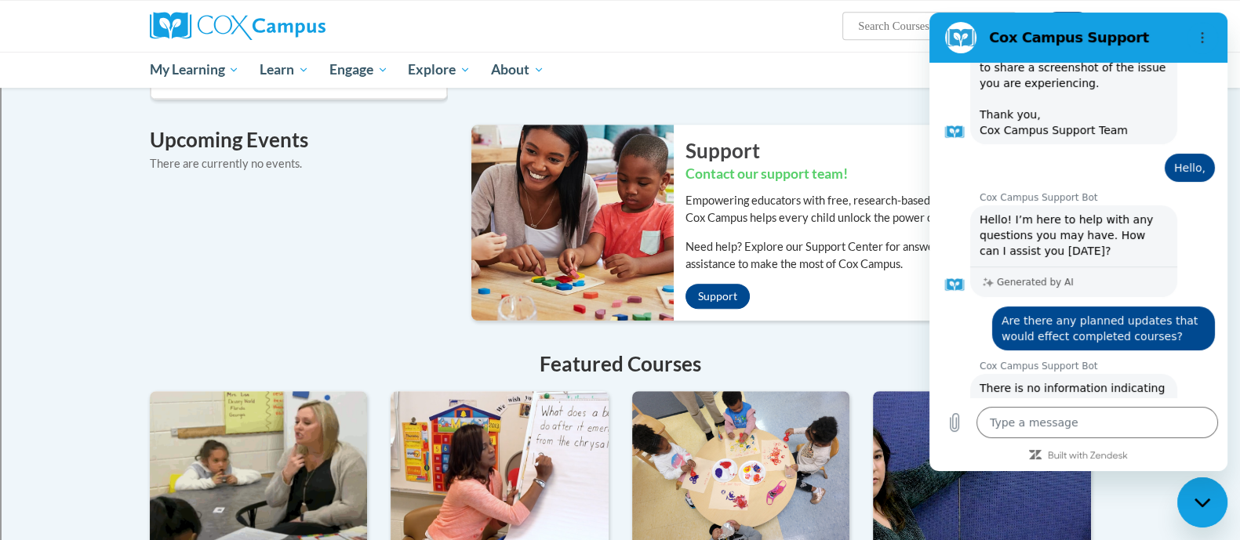
scroll to position [530, 0]
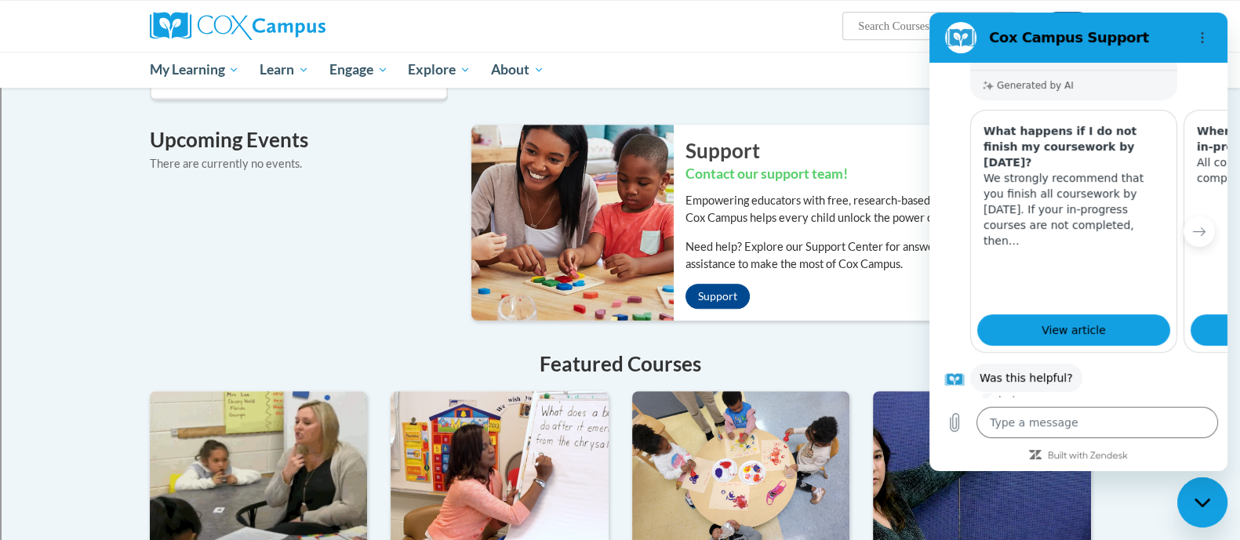
drag, startPoint x: 274, startPoint y: 220, endPoint x: 404, endPoint y: 220, distance: 130.2
click at [282, 220] on div "Recent Discussions ATTN Georgia Members Welcome to Cox Campus! Georgia Literacy…" at bounding box center [620, 167] width 988 height 1146
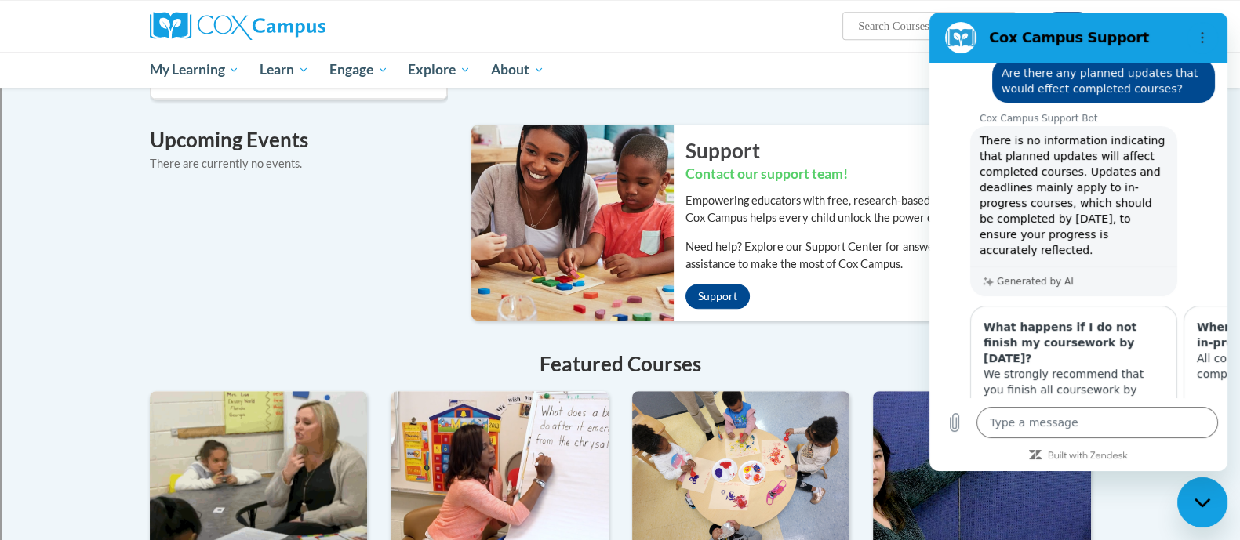
scroll to position [236, 0]
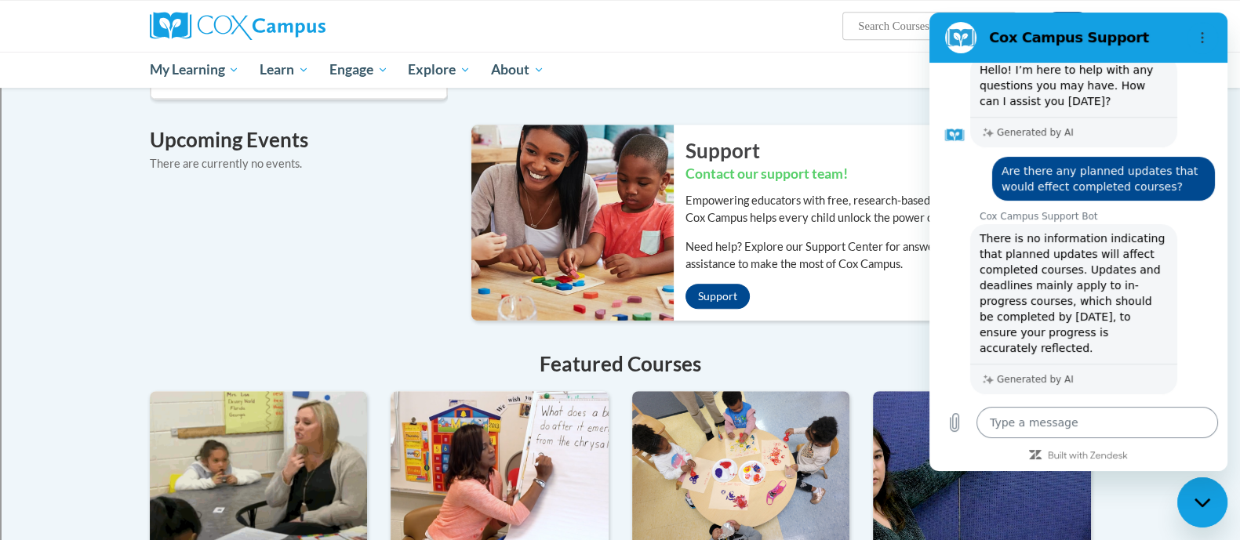
click at [1115, 432] on textarea at bounding box center [1097, 422] width 242 height 31
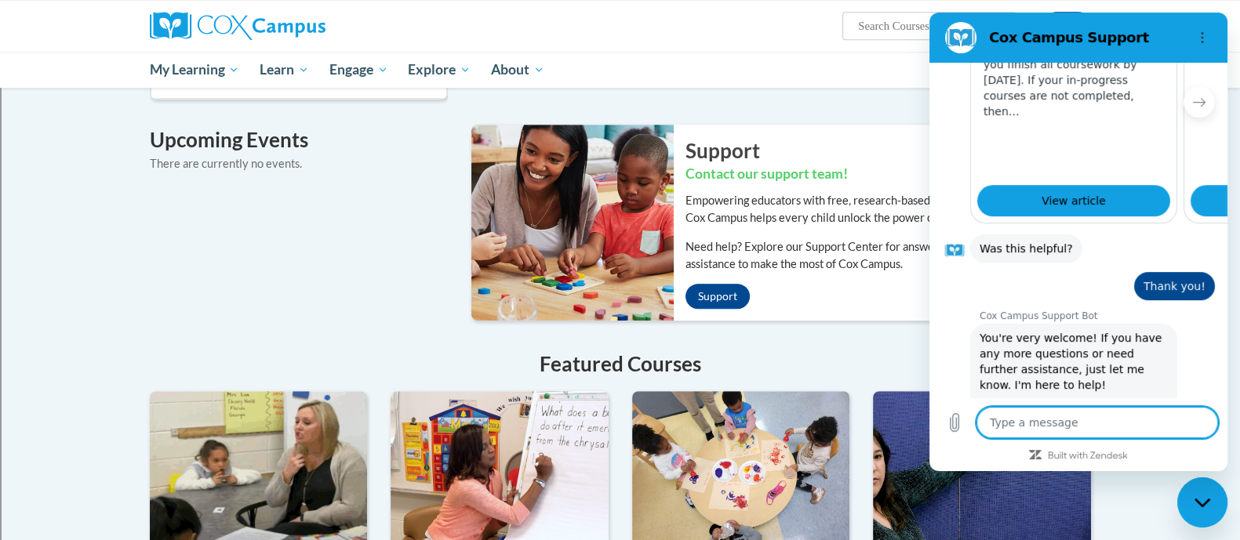
scroll to position [663, 0]
